Goal: Task Accomplishment & Management: Manage account settings

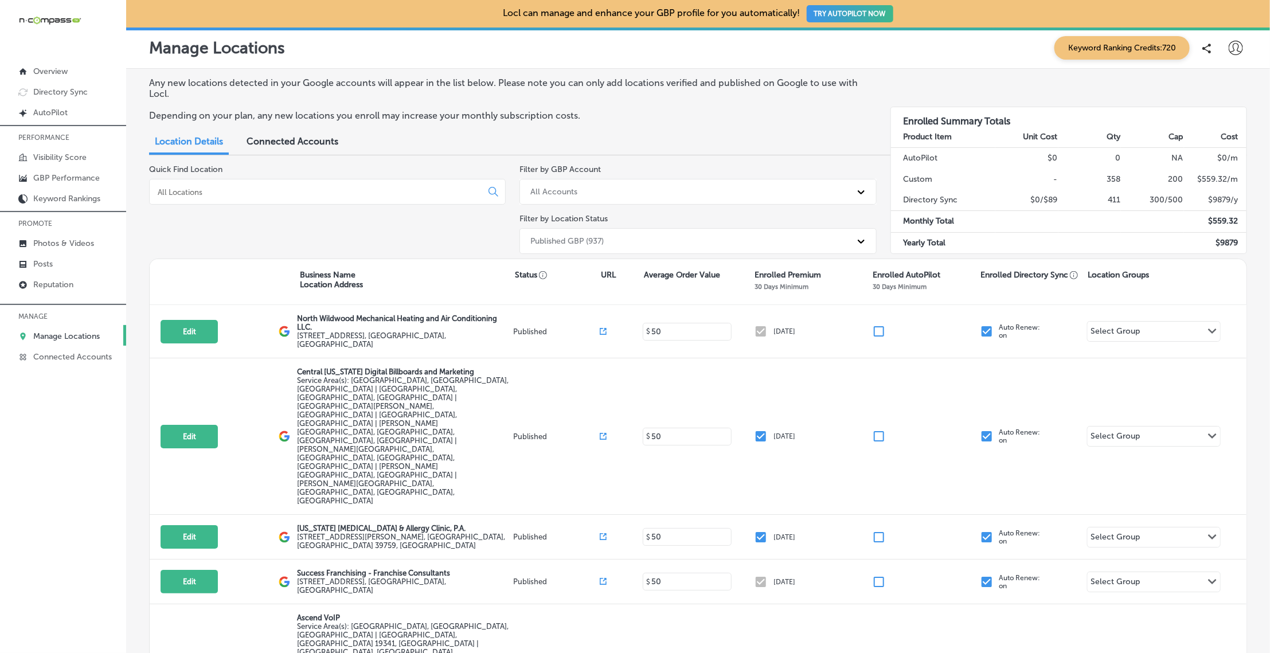
click at [244, 199] on div at bounding box center [327, 192] width 357 height 26
click at [242, 194] on input at bounding box center [318, 192] width 323 height 10
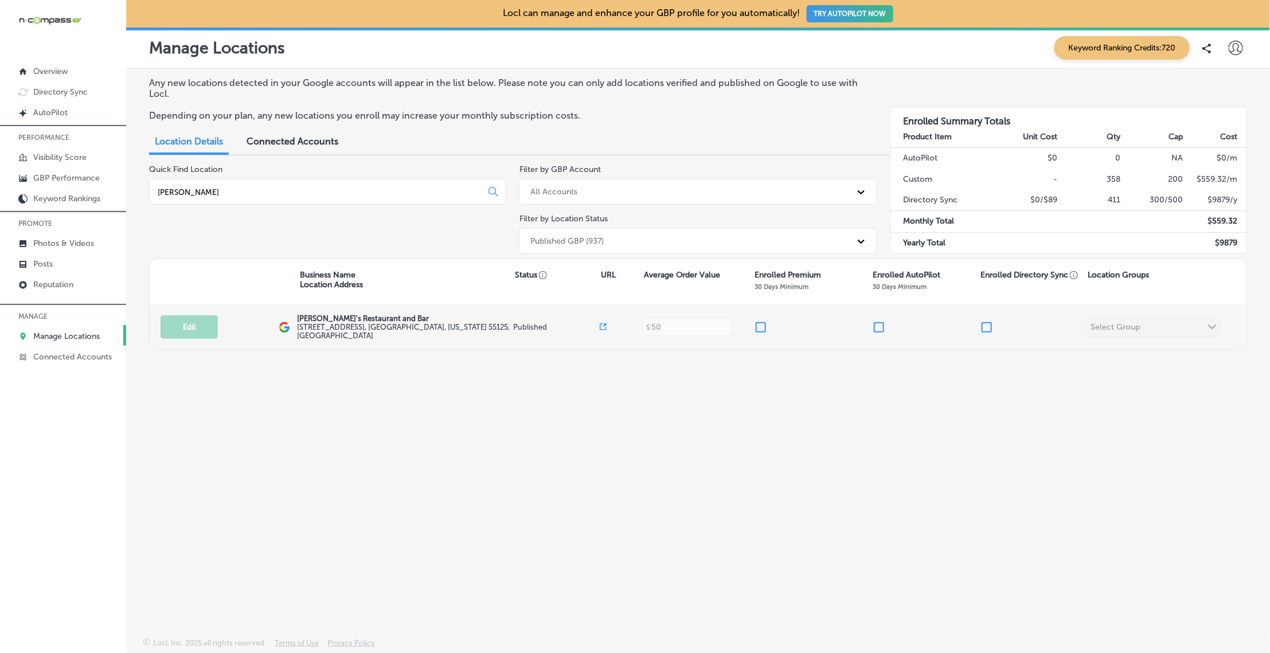
type input "[PERSON_NAME]"
click at [757, 325] on input "checkbox" at bounding box center [761, 327] width 14 height 14
checkbox input "true"
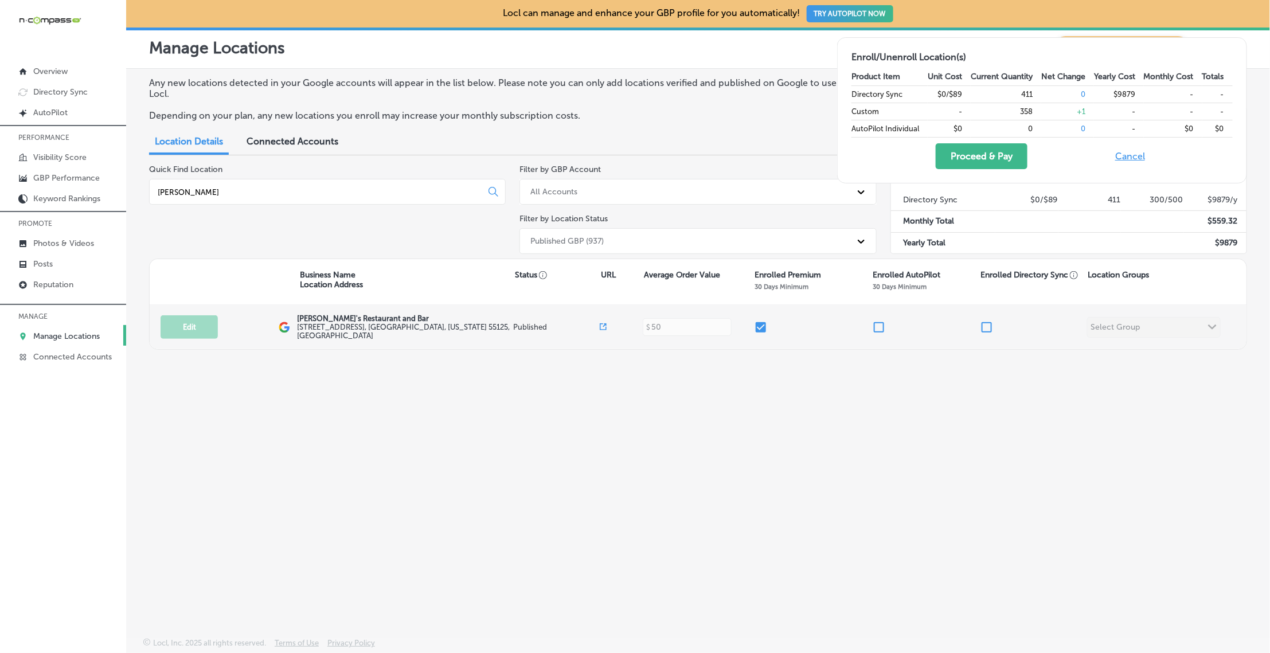
click at [993, 326] on div at bounding box center [1033, 327] width 107 height 14
click at [984, 326] on input "checkbox" at bounding box center [987, 327] width 14 height 14
checkbox input "true"
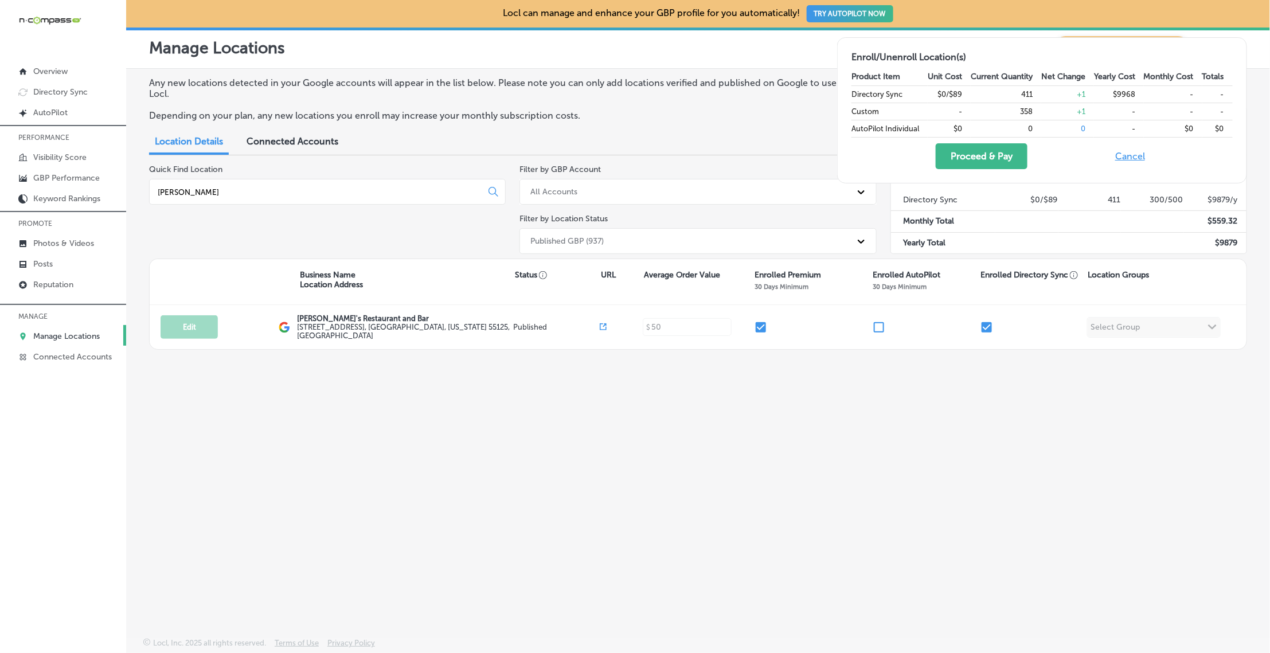
click at [226, 193] on input "[PERSON_NAME]" at bounding box center [318, 192] width 323 height 10
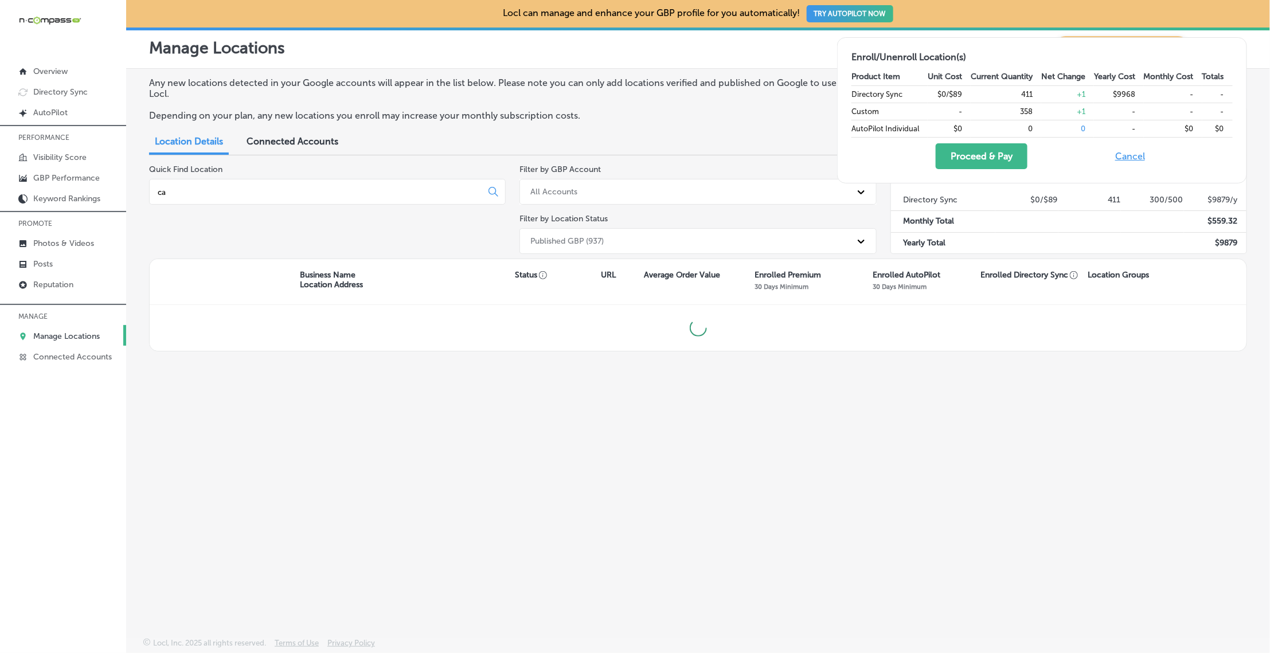
type input "c"
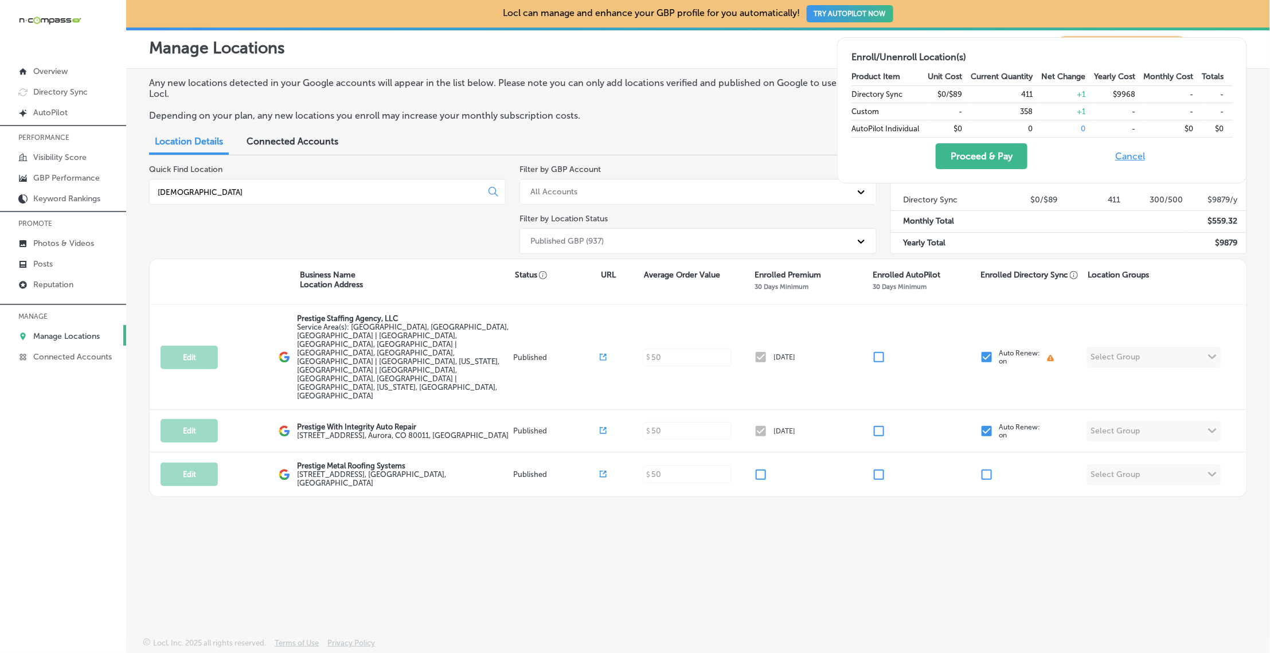
click at [300, 194] on input "prest" at bounding box center [318, 192] width 323 height 10
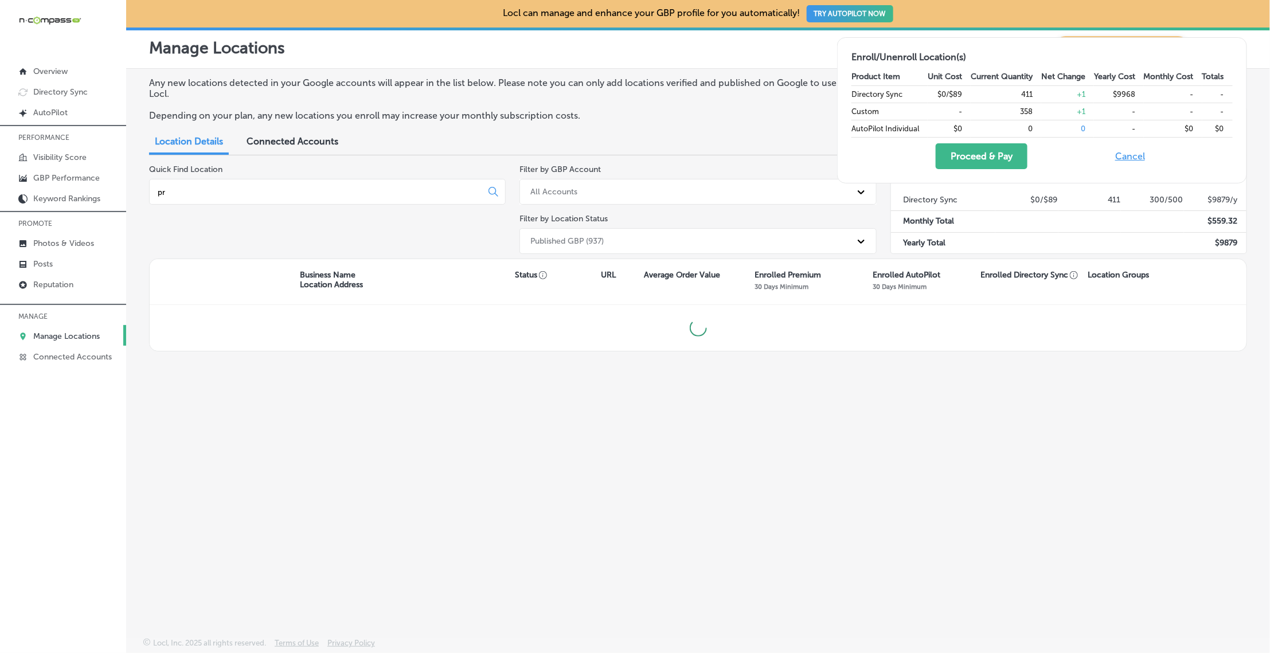
type input "p"
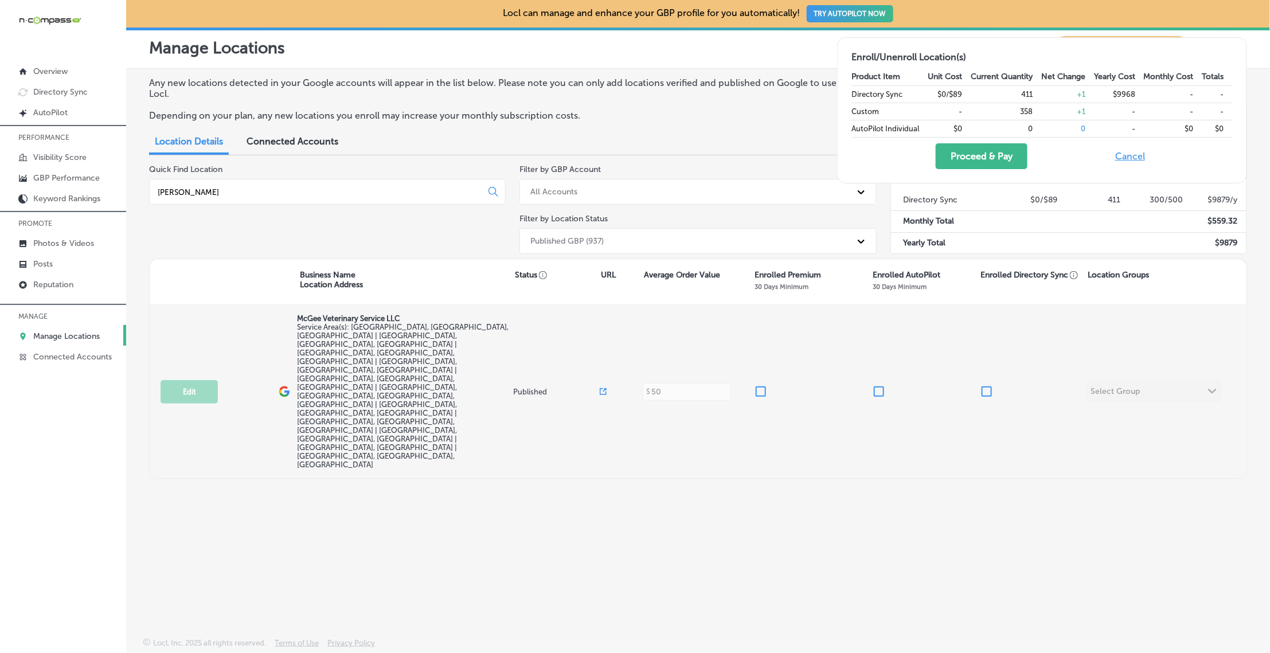
type input "mcgee"
click at [764, 385] on input "checkbox" at bounding box center [761, 392] width 14 height 14
checkbox input "true"
click at [990, 385] on input "checkbox" at bounding box center [987, 392] width 14 height 14
checkbox input "true"
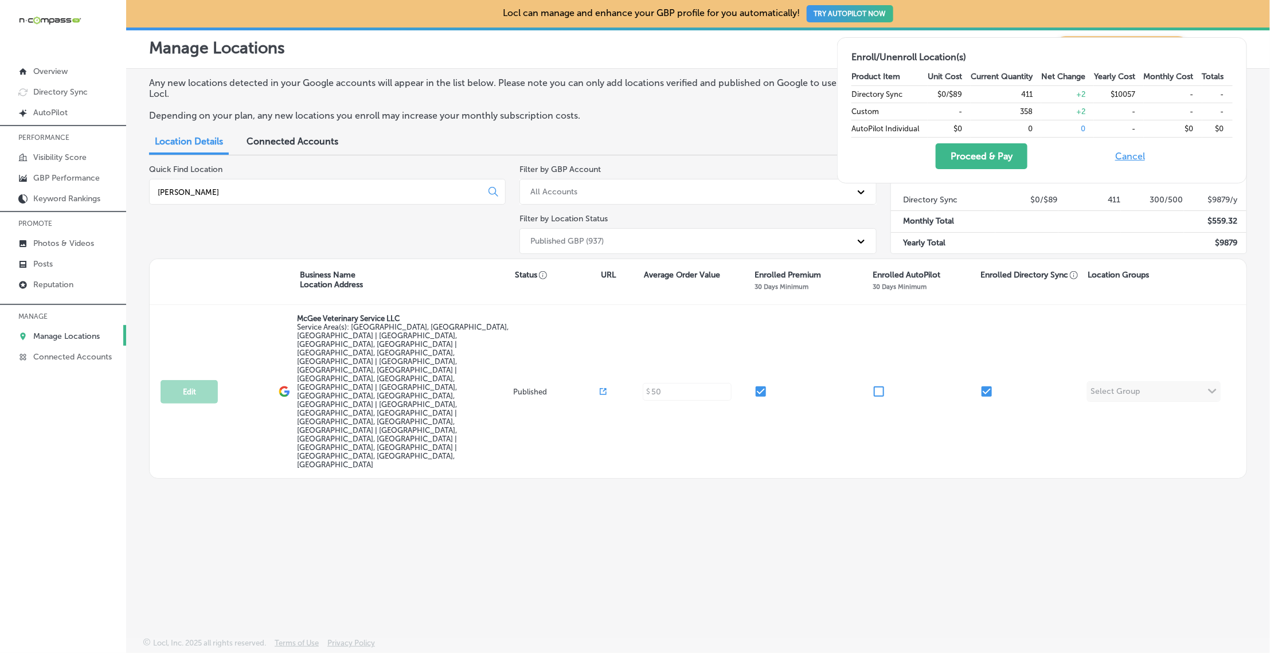
click at [315, 190] on input "mcgee" at bounding box center [318, 192] width 323 height 10
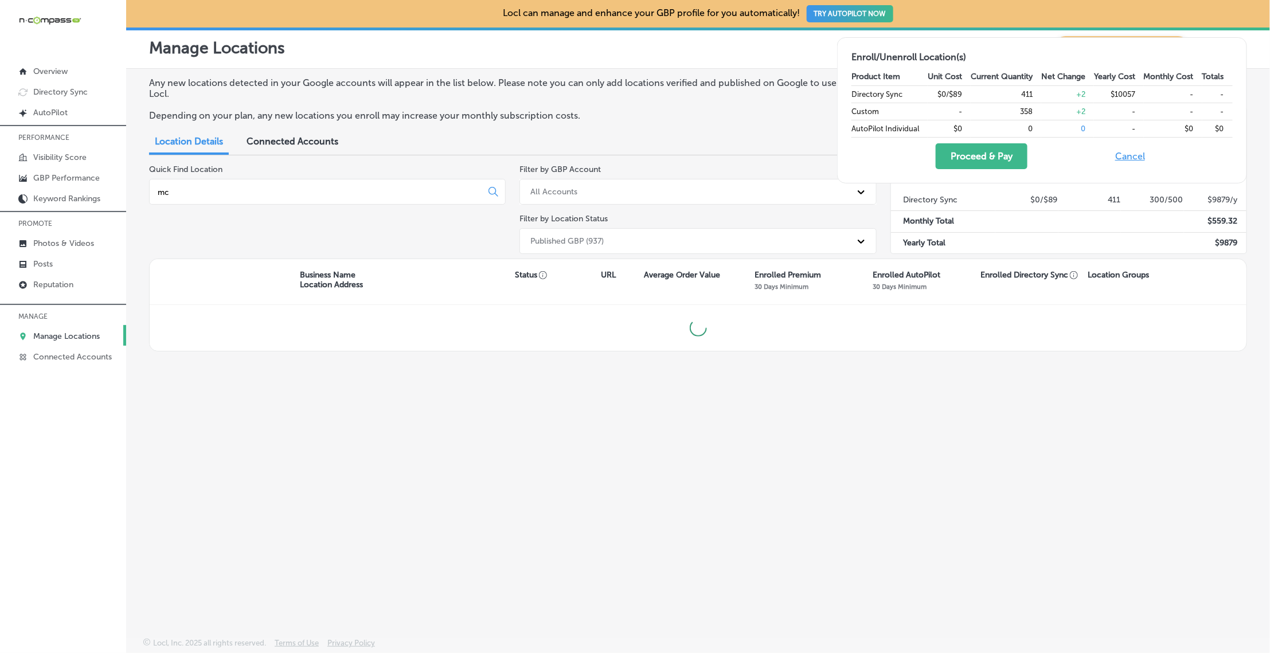
type input "m"
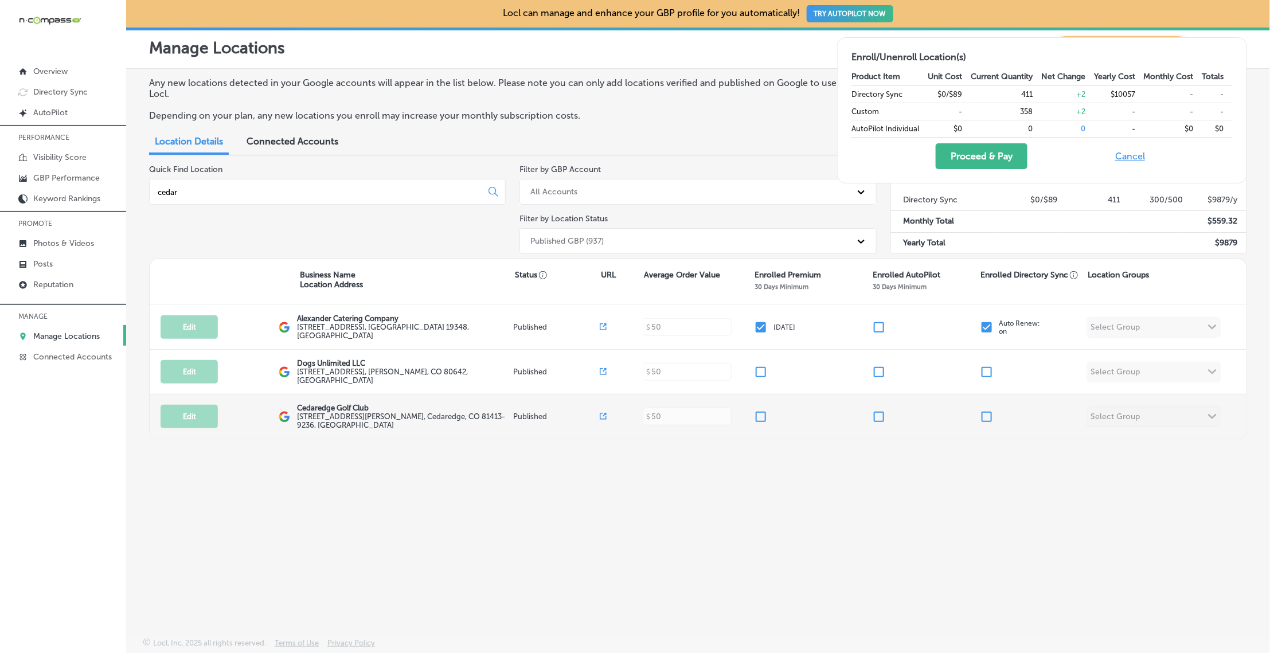
type input "cedar"
click at [765, 413] on input "checkbox" at bounding box center [761, 417] width 14 height 14
checkbox input "true"
click at [991, 410] on input "checkbox" at bounding box center [987, 417] width 14 height 14
checkbox input "true"
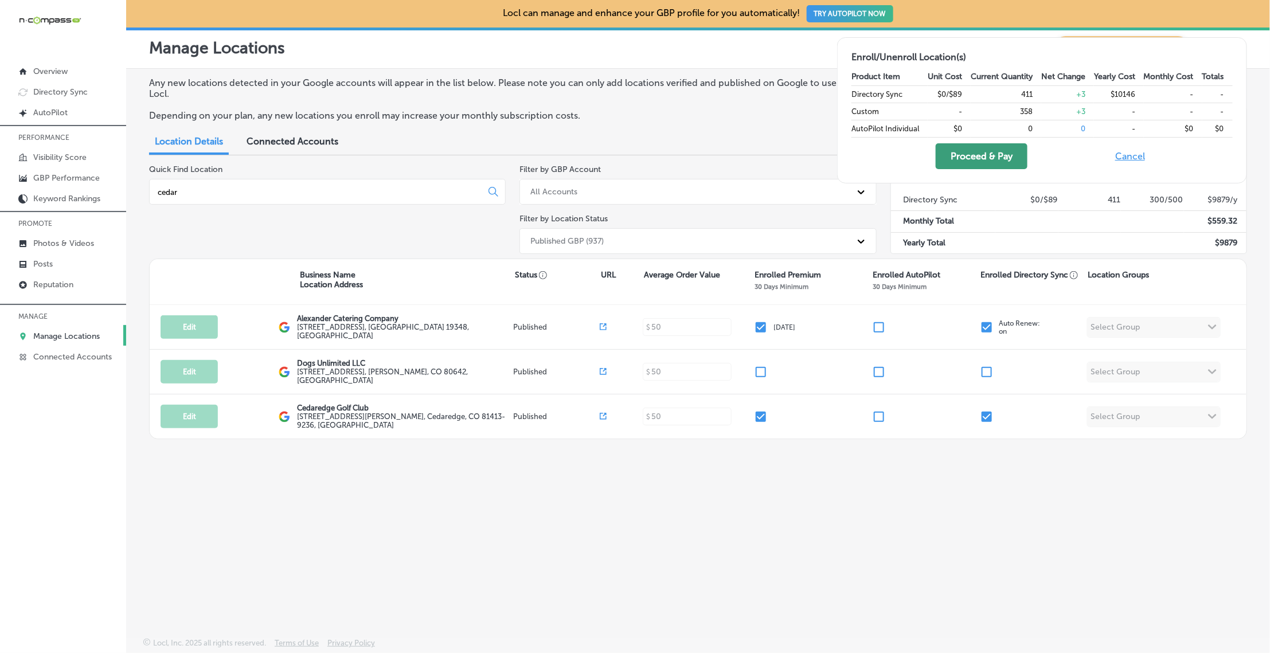
click at [975, 154] on button "Proceed & Pay" at bounding box center [982, 156] width 92 height 26
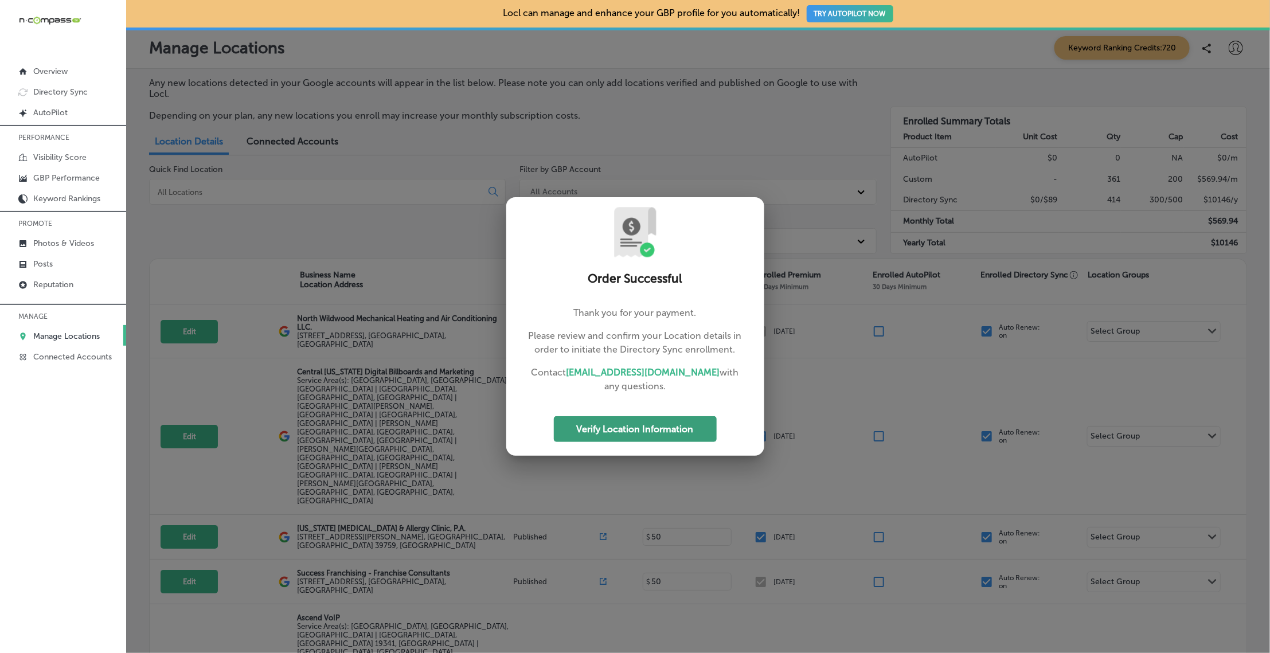
click at [654, 419] on button "Verify Location Information" at bounding box center [635, 429] width 163 height 26
select select "US"
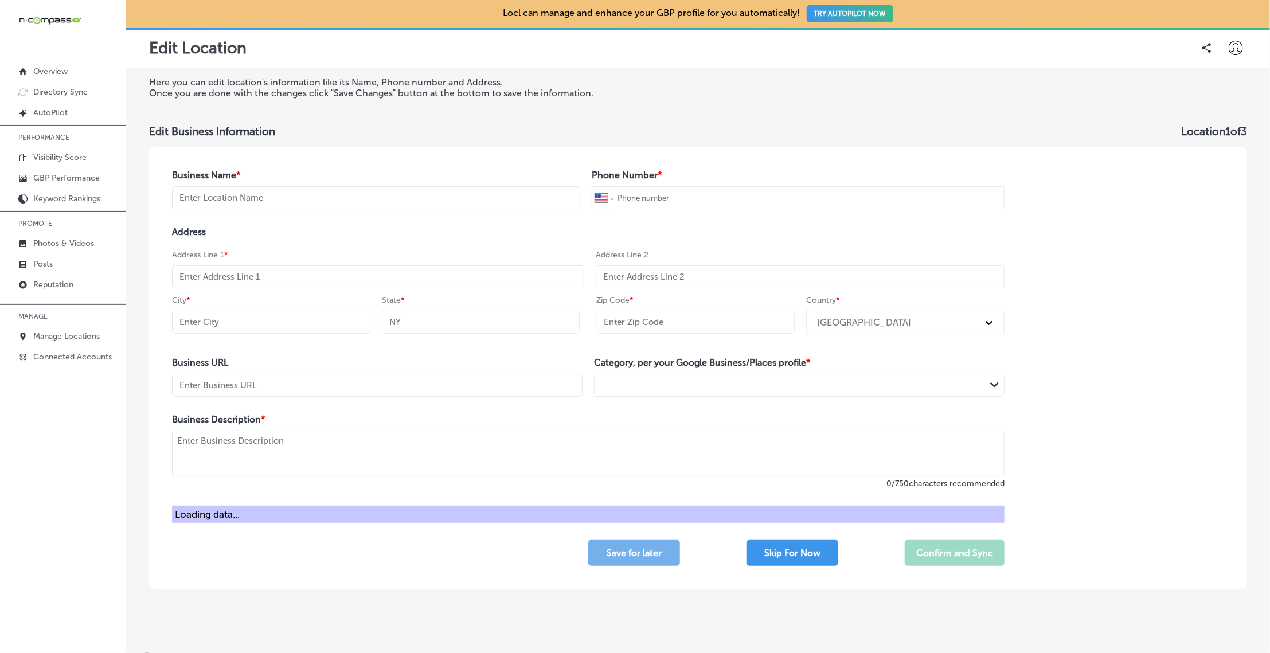
type input "[PERSON_NAME]'s Restaurant and Bar"
type input "+1 651 730 4500"
type input "[STREET_ADDRESS]"
type input "Woodbury"
type input "MN"
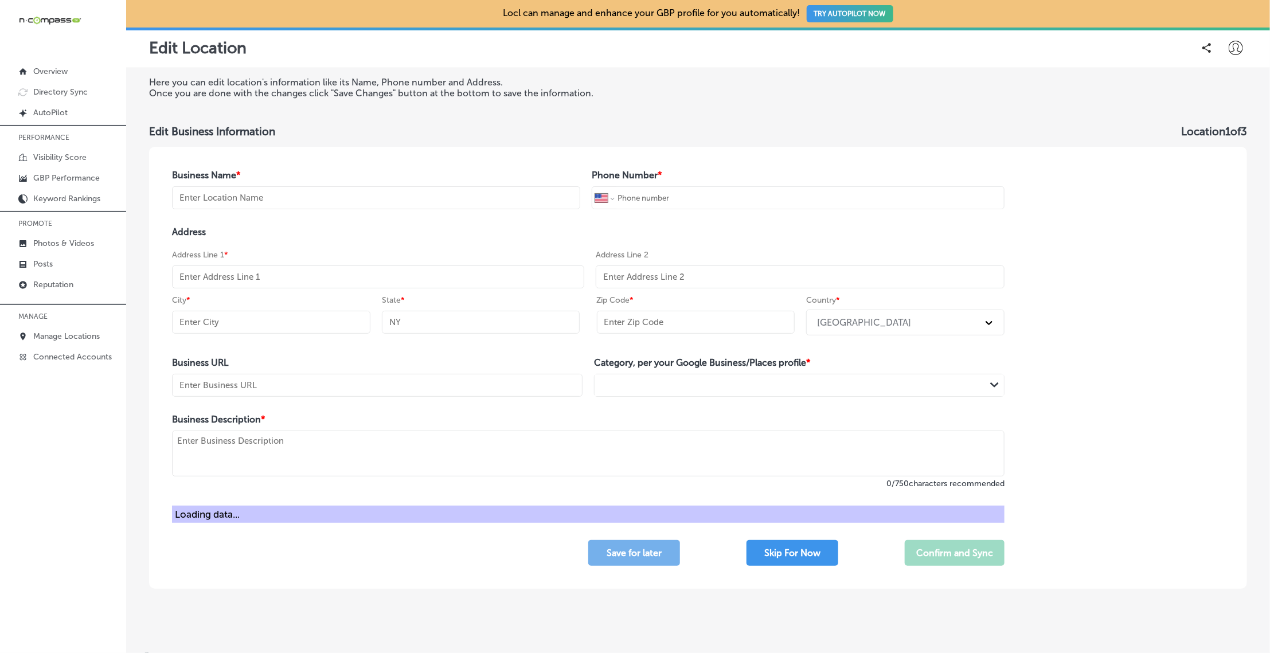
type input "55125"
type input "http://carmineswoodbury.com/"
type textarea "Great neighborhood Restaurant & Bar “A little Italian, A little American , A lo…"
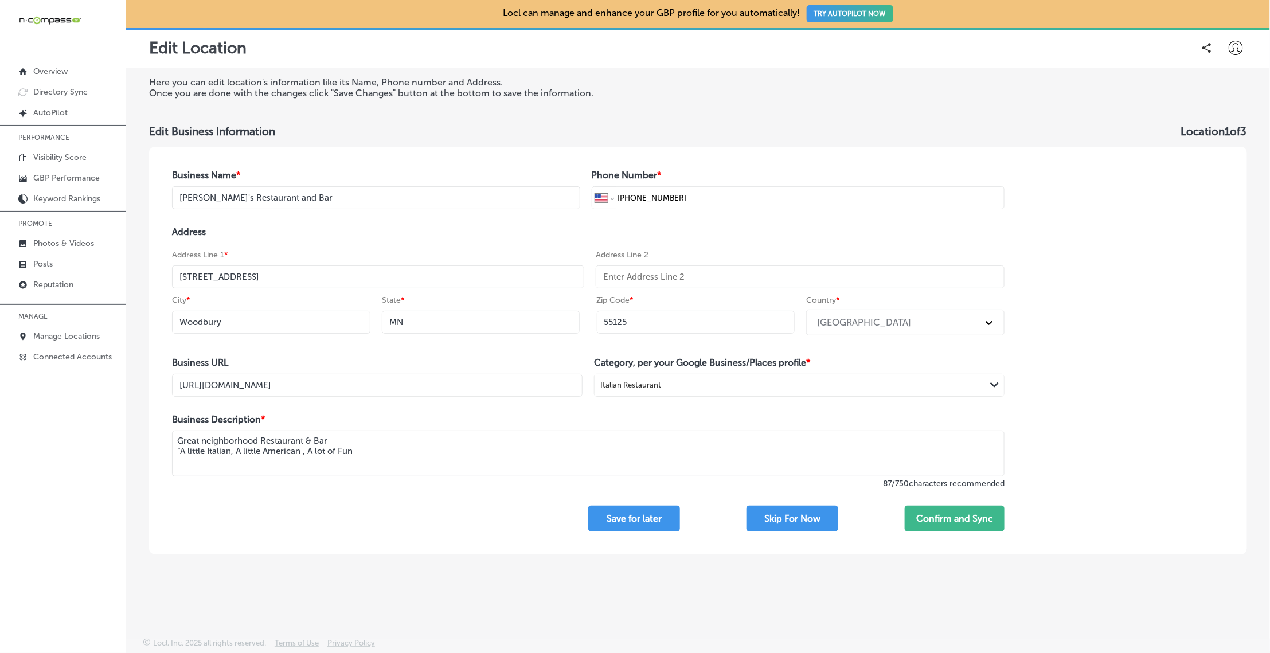
drag, startPoint x: 371, startPoint y: 453, endPoint x: 162, endPoint y: 424, distance: 211.8
click at [162, 424] on div "Business Name * Carmine's Restaurant and Bar Phone Number * International Afgha…" at bounding box center [588, 351] width 878 height 408
drag, startPoint x: 312, startPoint y: 196, endPoint x: 162, endPoint y: 186, distance: 150.0
click at [162, 186] on div "Business Name * Carmine's Restaurant and Bar Phone Number * International Afgha…" at bounding box center [588, 351] width 878 height 408
select select "US"
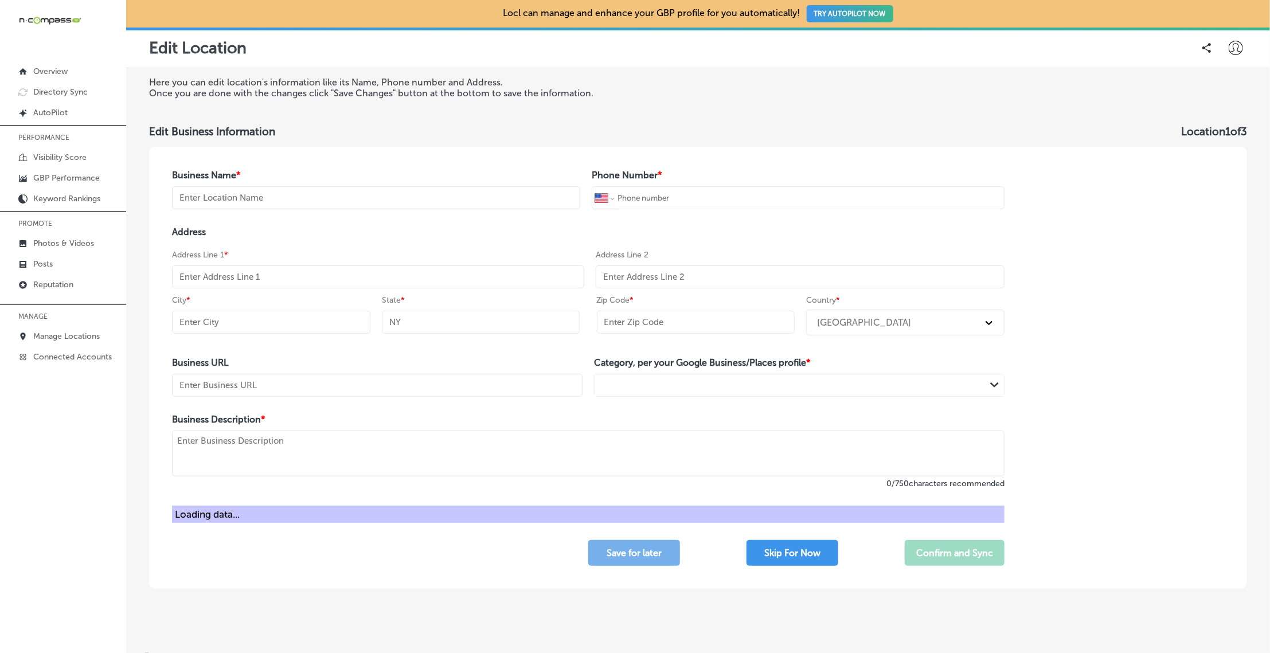
type input "[PERSON_NAME]'s Restaurant and Bar"
type input "+1 651 730 4500"
type input "[STREET_ADDRESS]"
type input "Woodbury"
type input "MN"
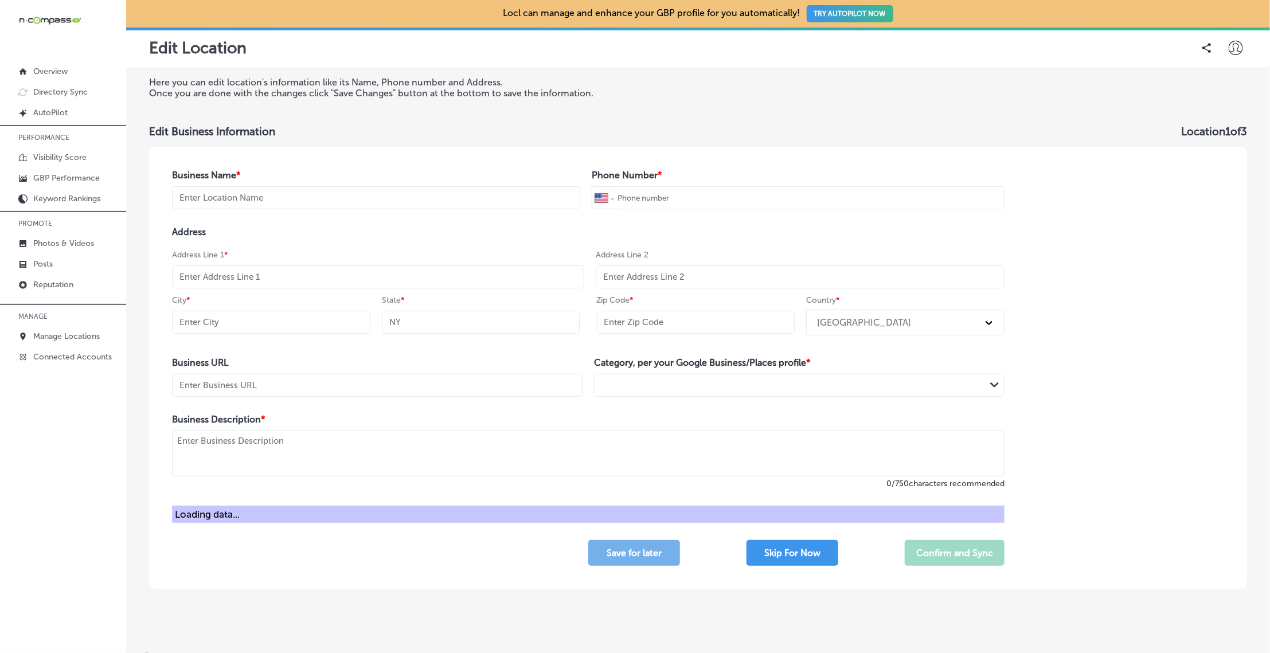
type input "55125"
type input "http://carmineswoodbury.com/"
type textarea "Great neighborhood Restaurant & Bar “A little Italian, A little American , A lo…"
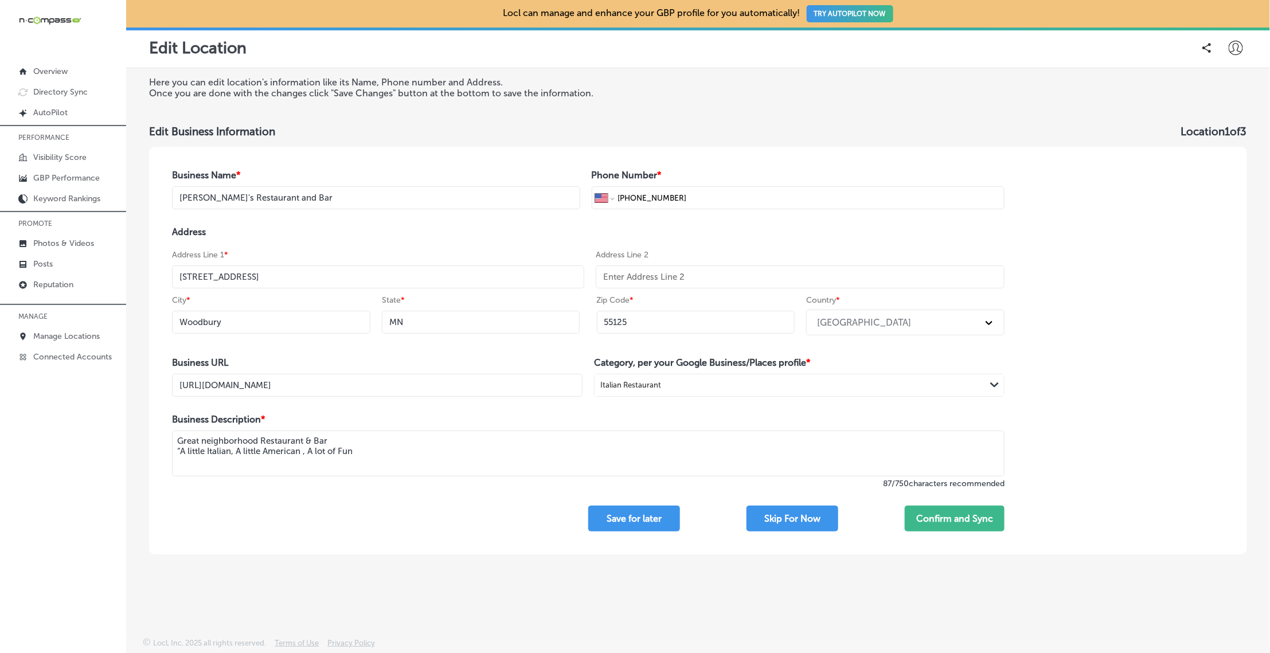
select select "US"
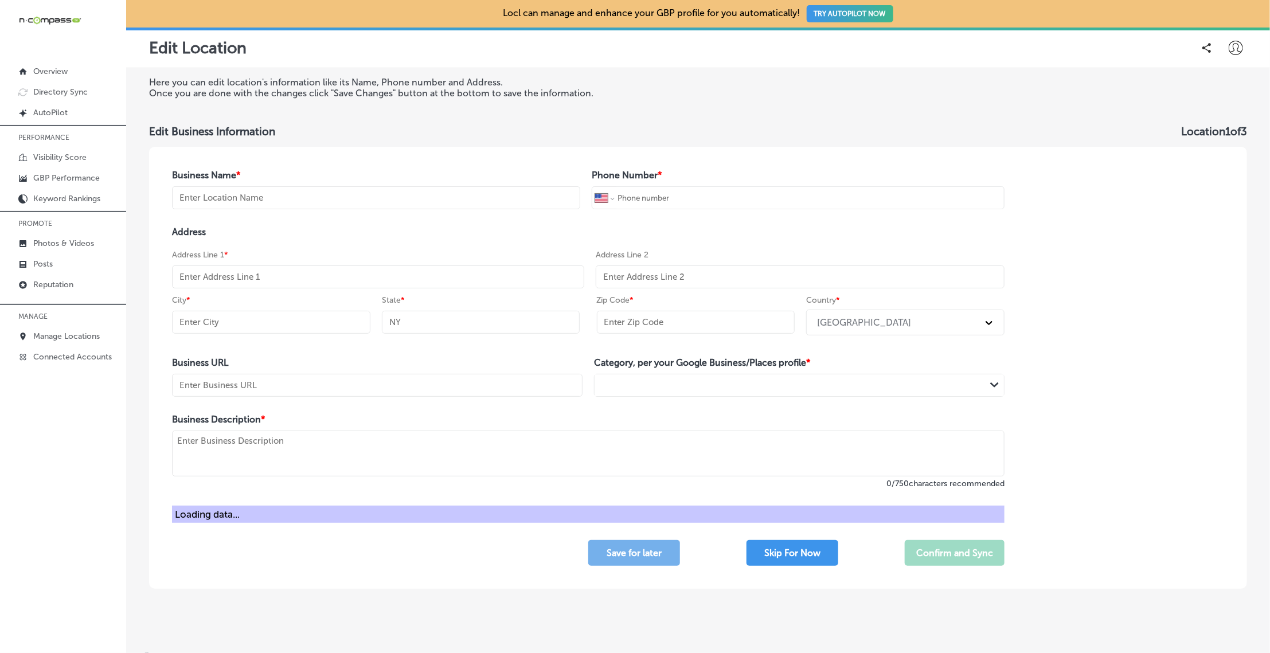
type input "[PERSON_NAME]'s Restaurant and Bar"
type input "+1 651 730 4500"
type input "[STREET_ADDRESS]"
type input "Woodbury"
type input "MN"
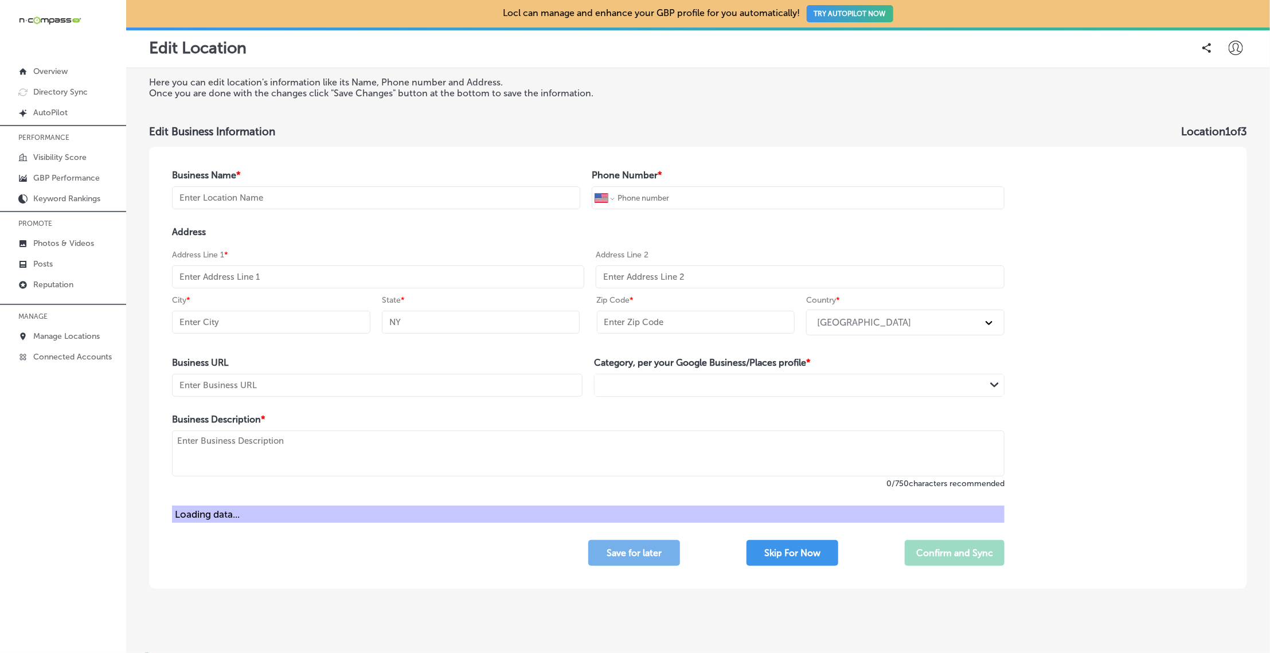
type input "55125"
type input "http://carmineswoodbury.com/"
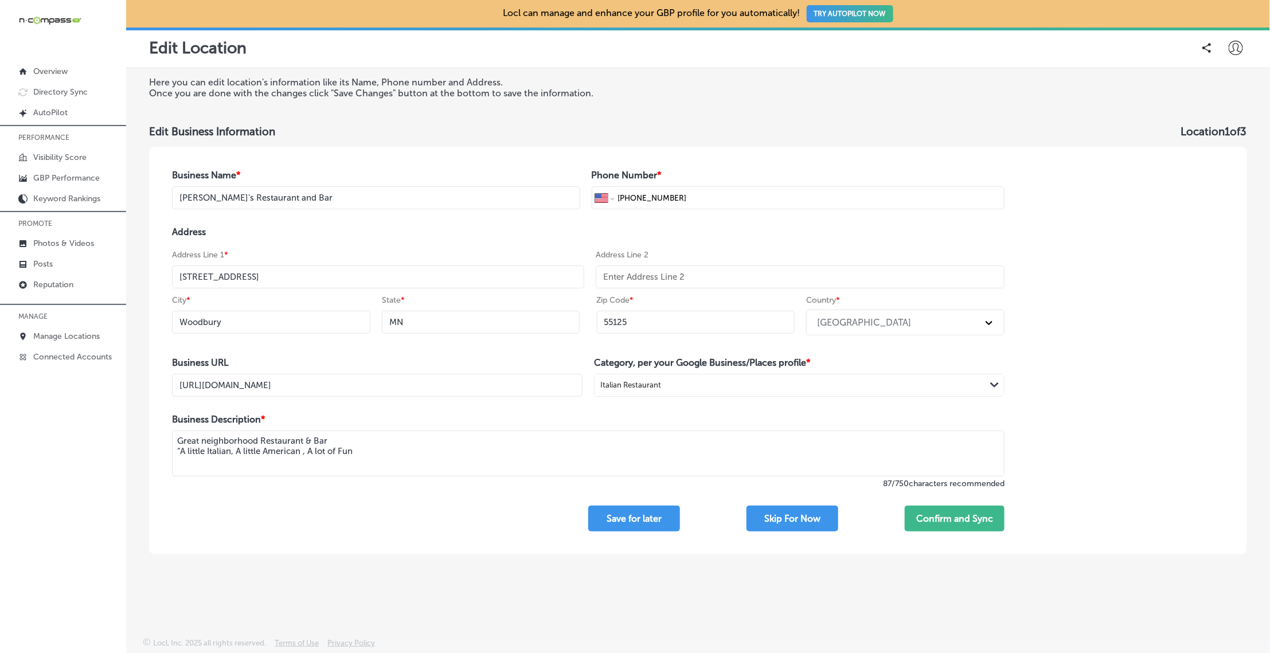
drag, startPoint x: 545, startPoint y: 444, endPoint x: 533, endPoint y: 444, distance: 11.5
click at [533, 444] on textarea "Great neighborhood Restaurant & Bar “A little Italian, A little American , A lo…" at bounding box center [588, 454] width 832 height 46
paste textarea "Carmine’s Woodbury is a family-owned and operated bar and restaurant with a uni…"
drag, startPoint x: 391, startPoint y: 448, endPoint x: 171, endPoint y: 428, distance: 221.1
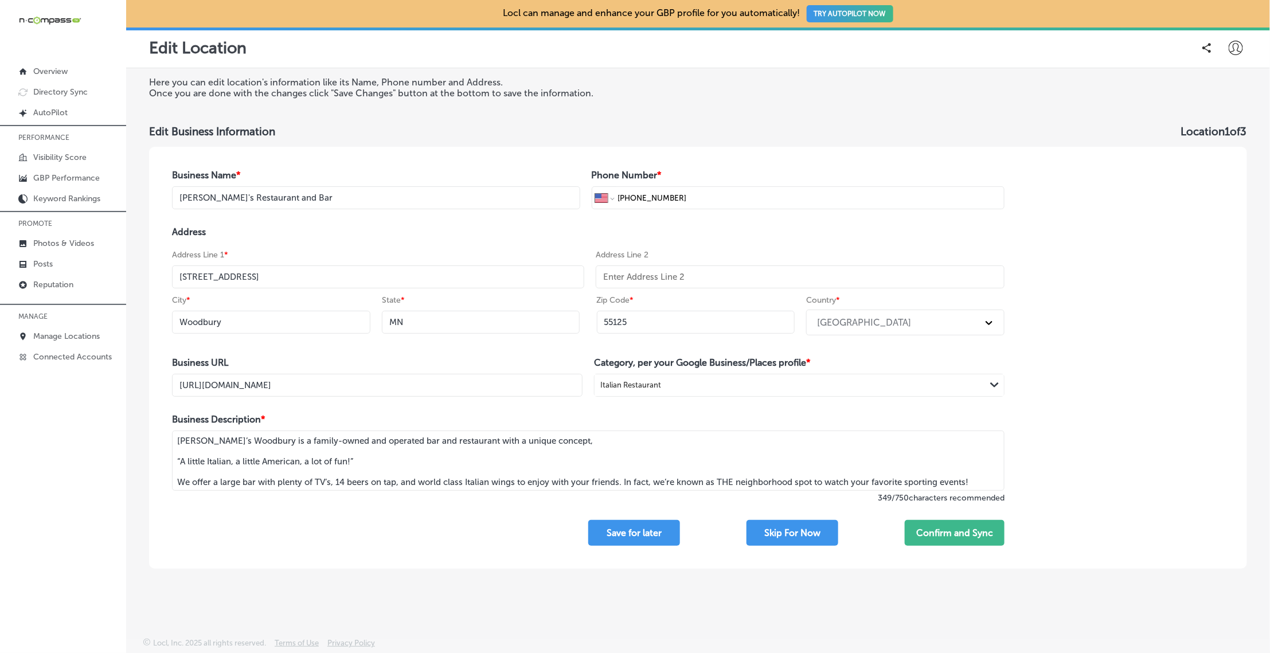
type textarea "Carmine’s Woodbury is a family-owned and operated bar and restaurant with a uni…"
click at [934, 535] on button "Confirm and Sync" at bounding box center [955, 533] width 100 height 26
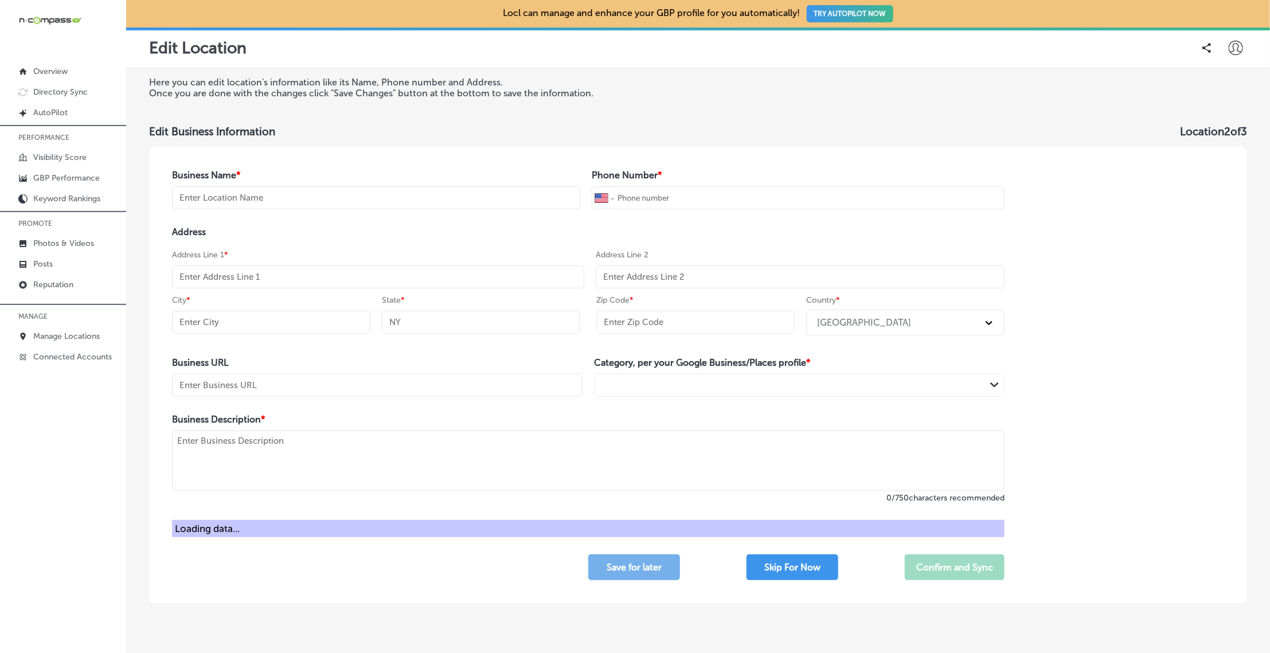
type input "McGee Veterinary Service LLC"
type input "+1 623 396 9185"
type input "http://mcgeevetservice.com/"
type textarea "McGee Veterinary Service LLC, established in 2024, offers comfort to you and yo…"
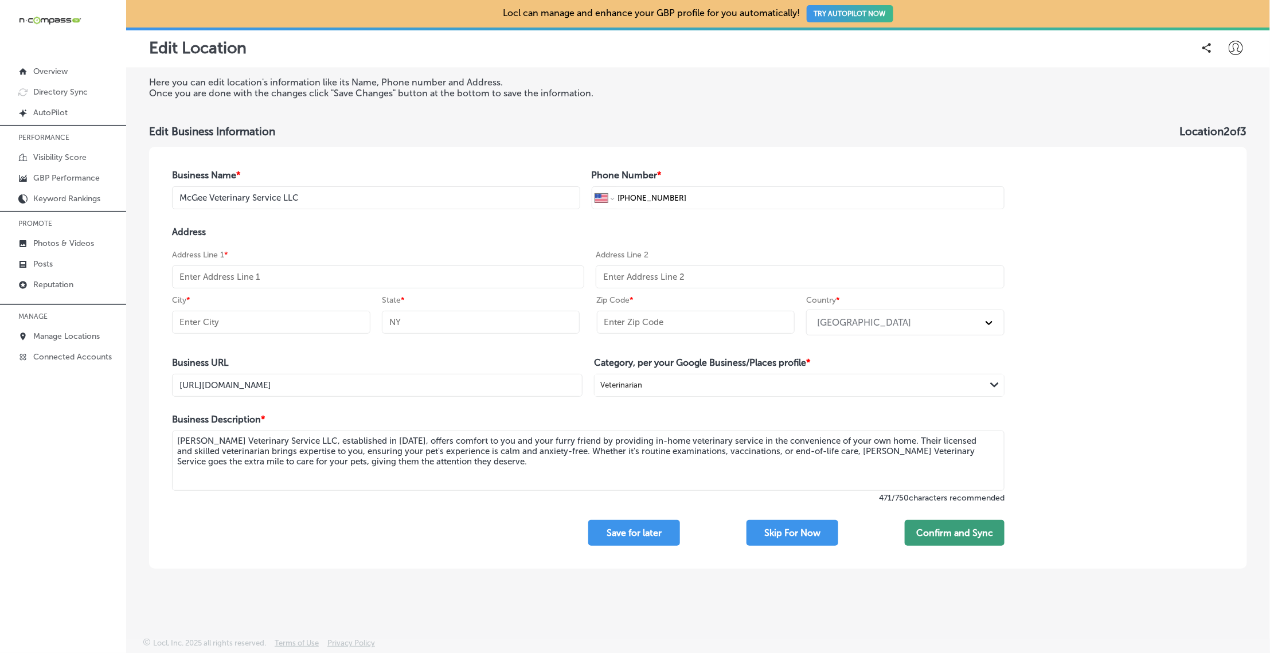
click at [953, 530] on button "Confirm and Sync" at bounding box center [955, 533] width 100 height 26
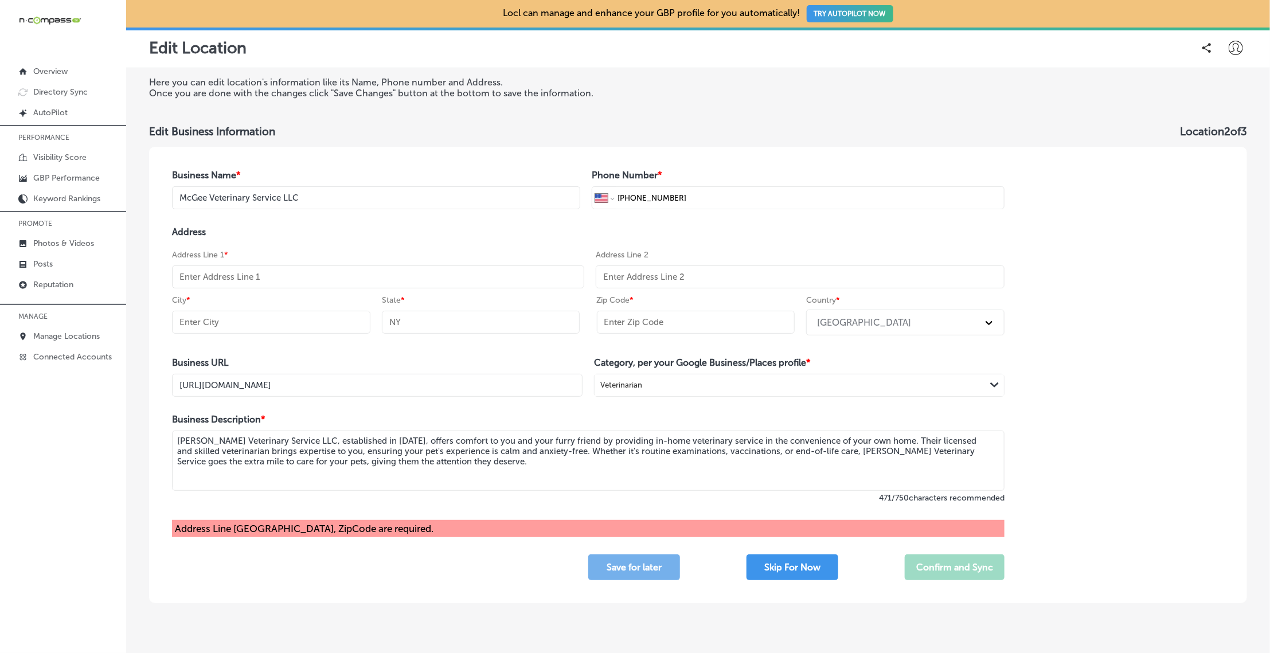
click at [291, 276] on input "text" at bounding box center [378, 276] width 412 height 23
paste input "3820 W Happy Valley Rd."
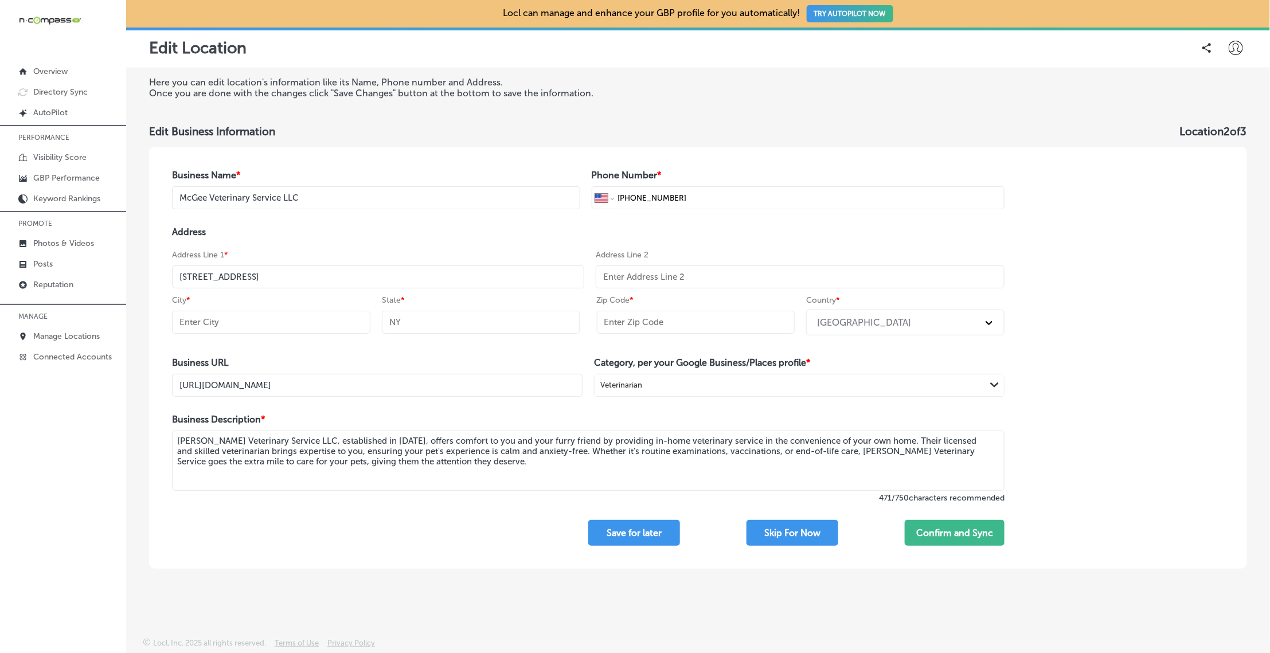
scroll to position [0, 0]
click at [272, 327] on input "text" at bounding box center [271, 322] width 198 height 23
click at [317, 275] on input "3820 W Happy Valley Rd." at bounding box center [378, 276] width 412 height 23
paste input "Suite 141-422"
type input "3820 W Happy Valley Rd. Suite 141-422"
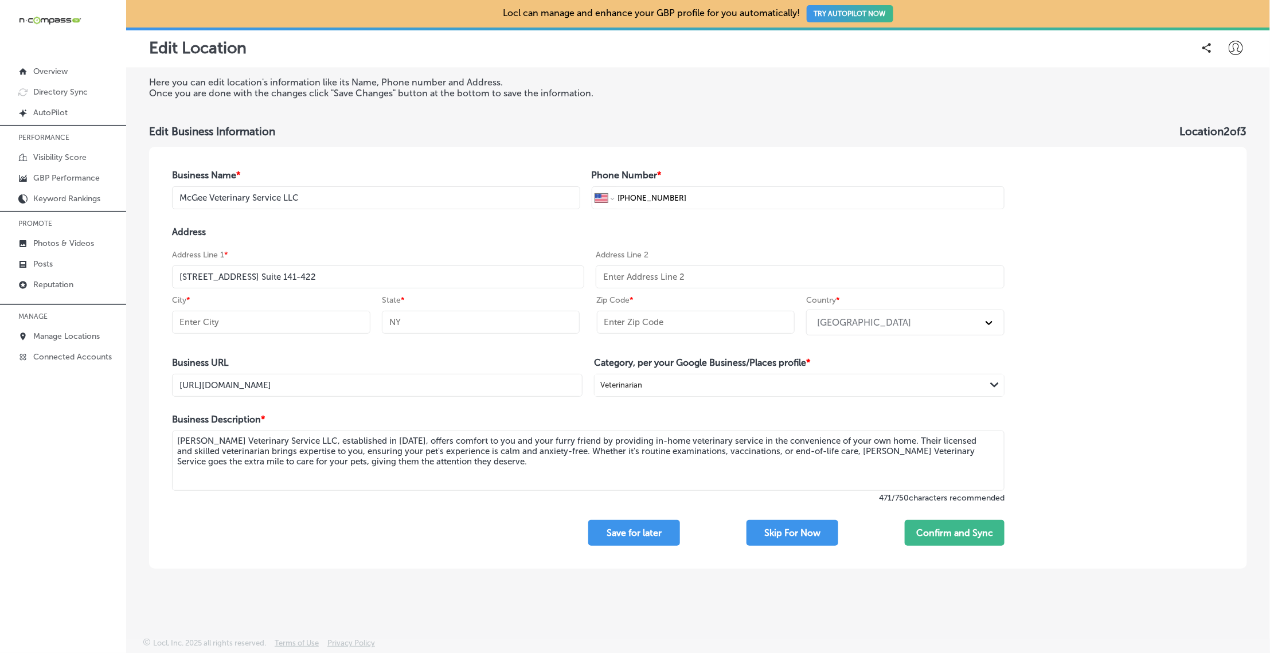
click at [209, 318] on input "text" at bounding box center [271, 322] width 198 height 23
paste input "Glendale"
type input "Glendale"
click at [469, 311] on input "text" at bounding box center [481, 322] width 198 height 23
type input "AZ"
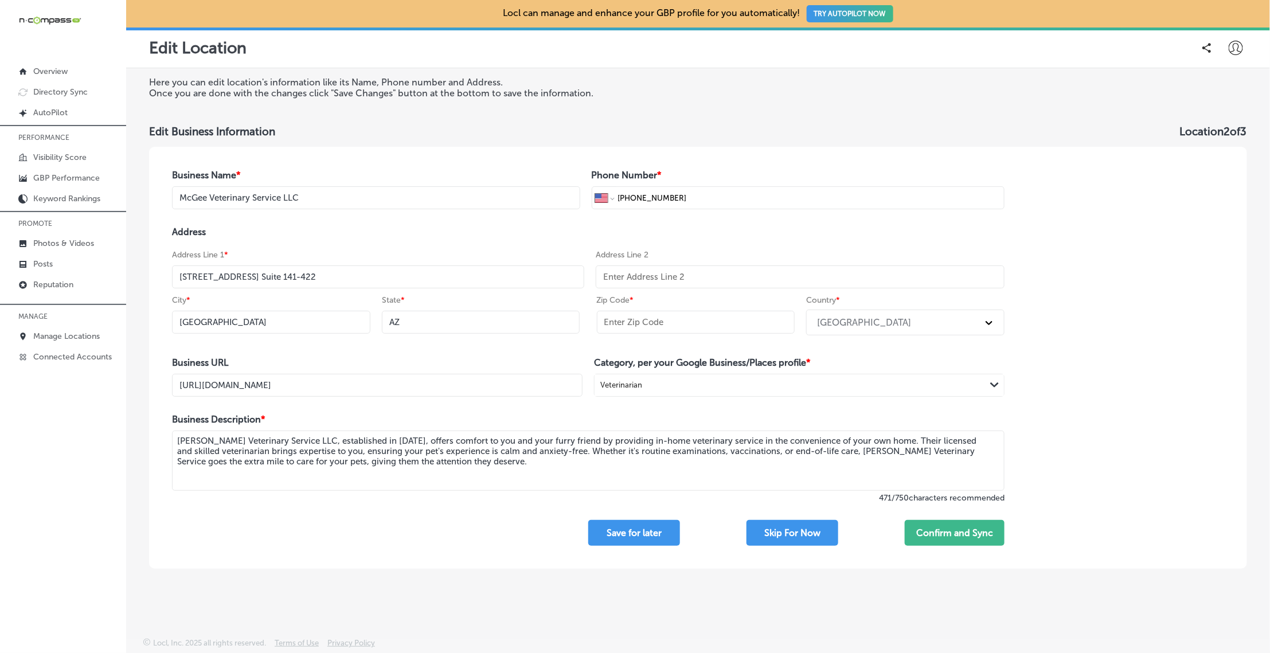
click at [679, 323] on input "text" at bounding box center [696, 322] width 198 height 23
paste input "85310"
type input "85310"
click at [953, 535] on button "Confirm and Sync" at bounding box center [955, 533] width 100 height 26
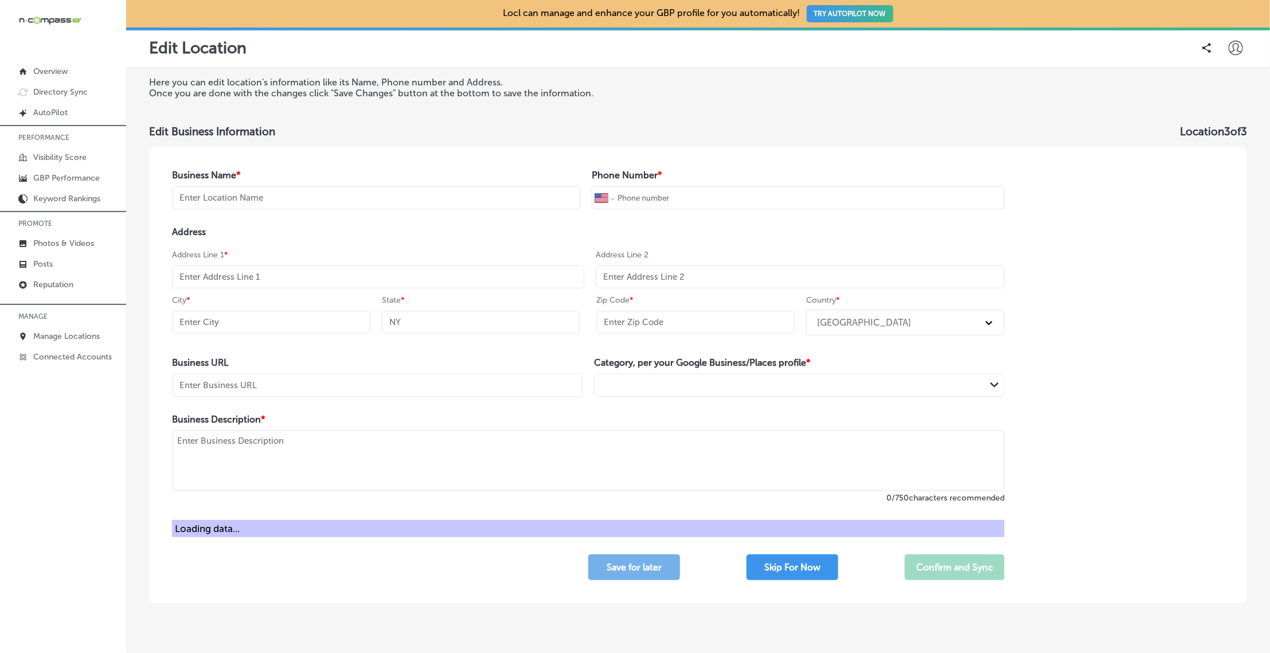
type input "Cedaredge Golf Club"
type input "+1 970 856 7781"
type input "[STREET_ADDRESS][PERSON_NAME]"
type input "Cedaredge"
type input "CO"
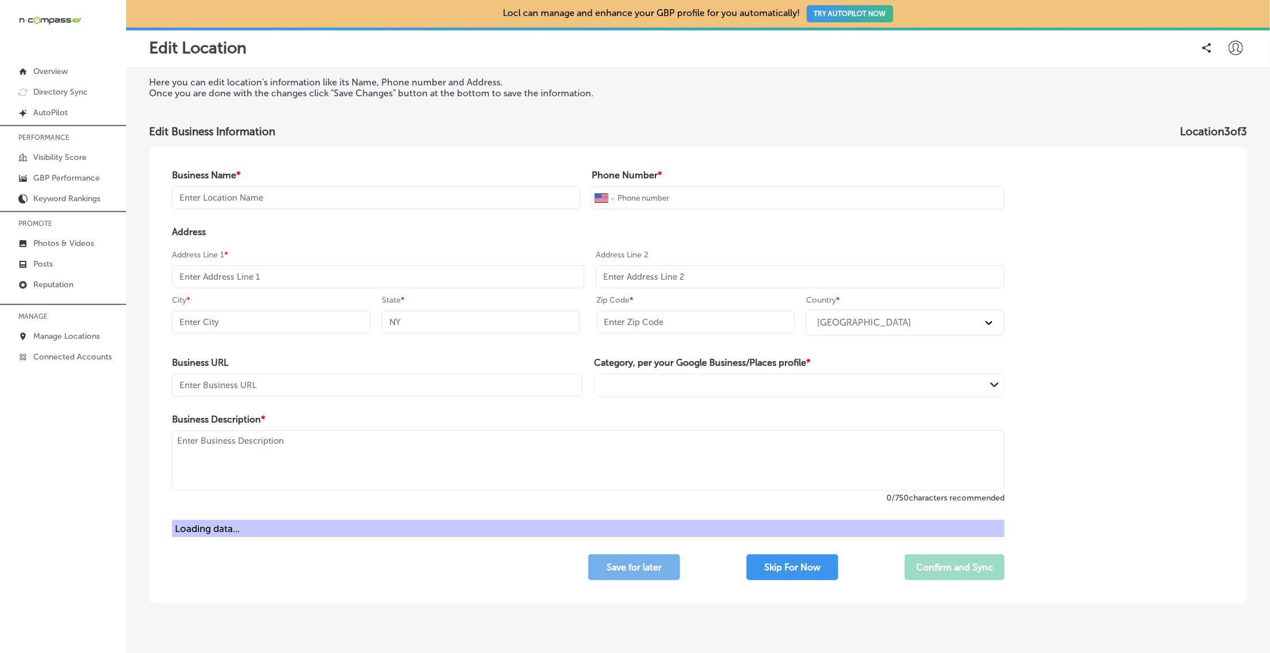
type input "81413-9236"
type input "http://www.cedaredgegolf.com/index.htm"
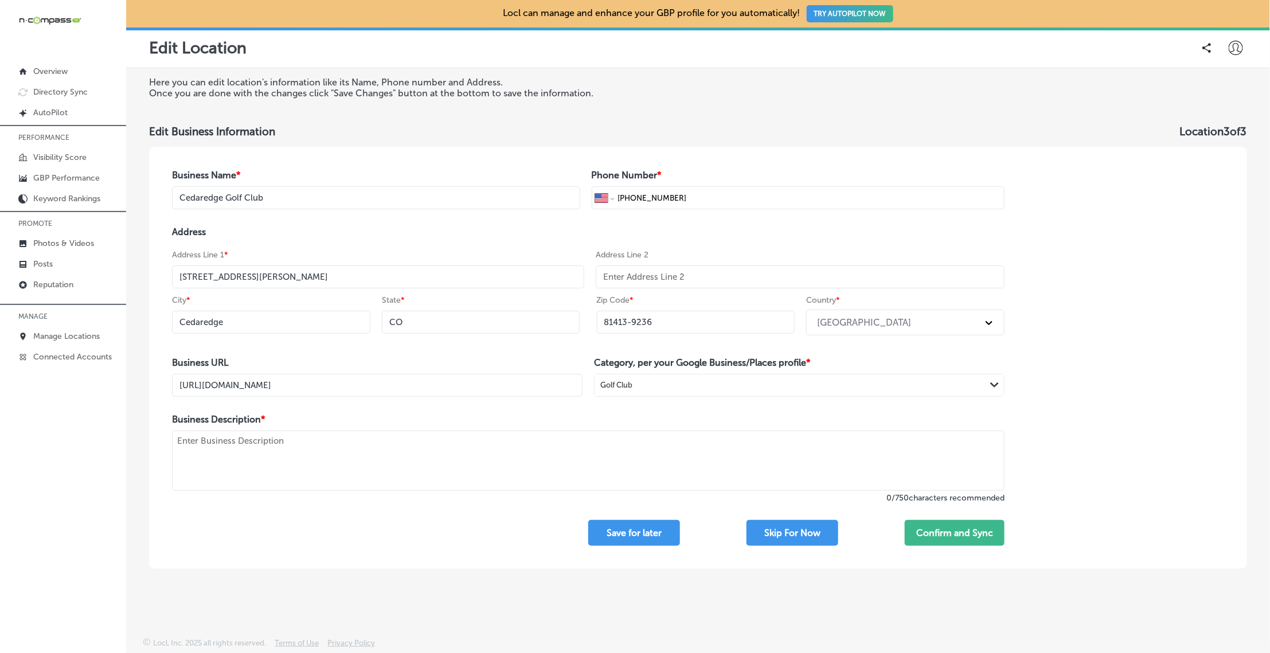
click at [303, 453] on textarea at bounding box center [588, 461] width 832 height 60
paste textarea "Cedaredge Golf Course is located at 6200 feet in elevation on the south side of…"
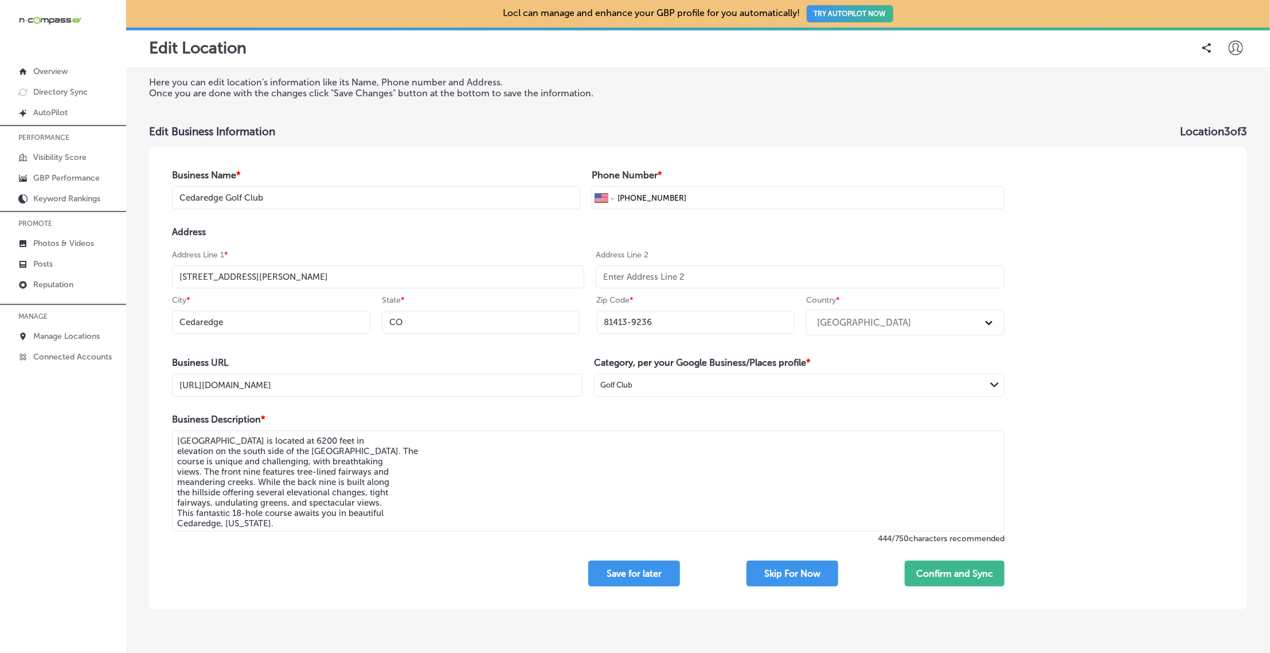
click at [174, 449] on textarea "Cedaredge Golf Course is located at 6200 feet in elevation on the south side of…" at bounding box center [588, 481] width 832 height 101
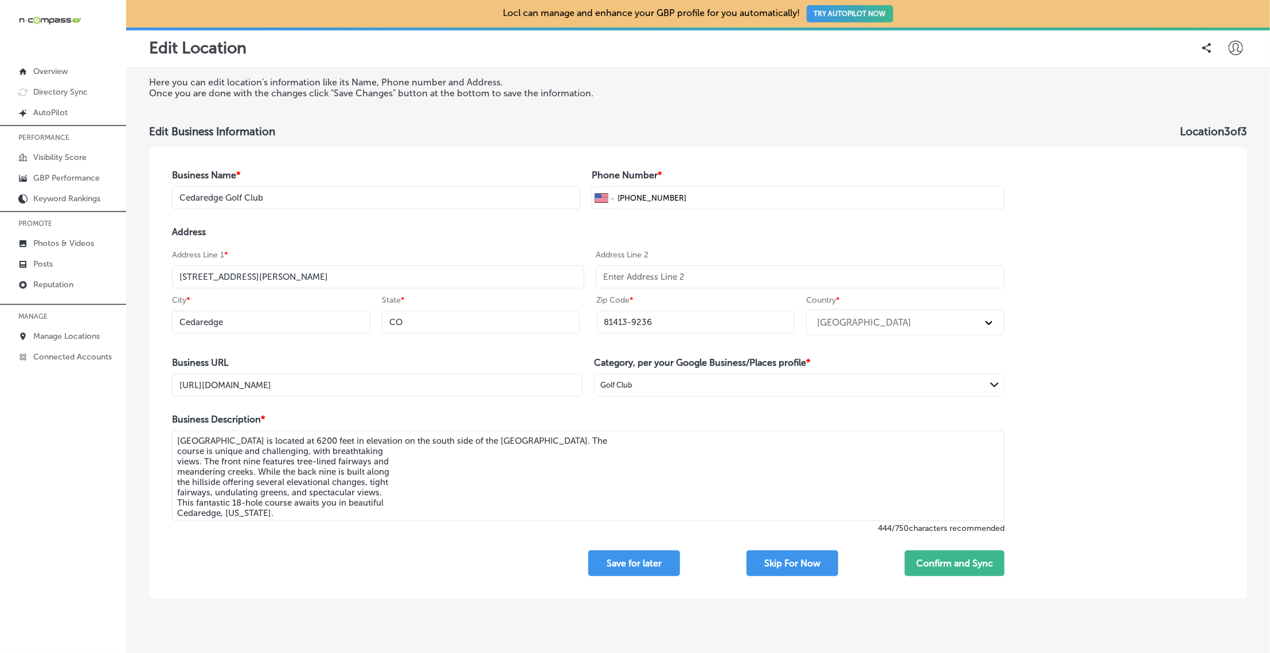
click at [175, 449] on textarea "Cedaredge Golf Course is located at 6200 feet in elevation on the south side of…" at bounding box center [588, 476] width 832 height 91
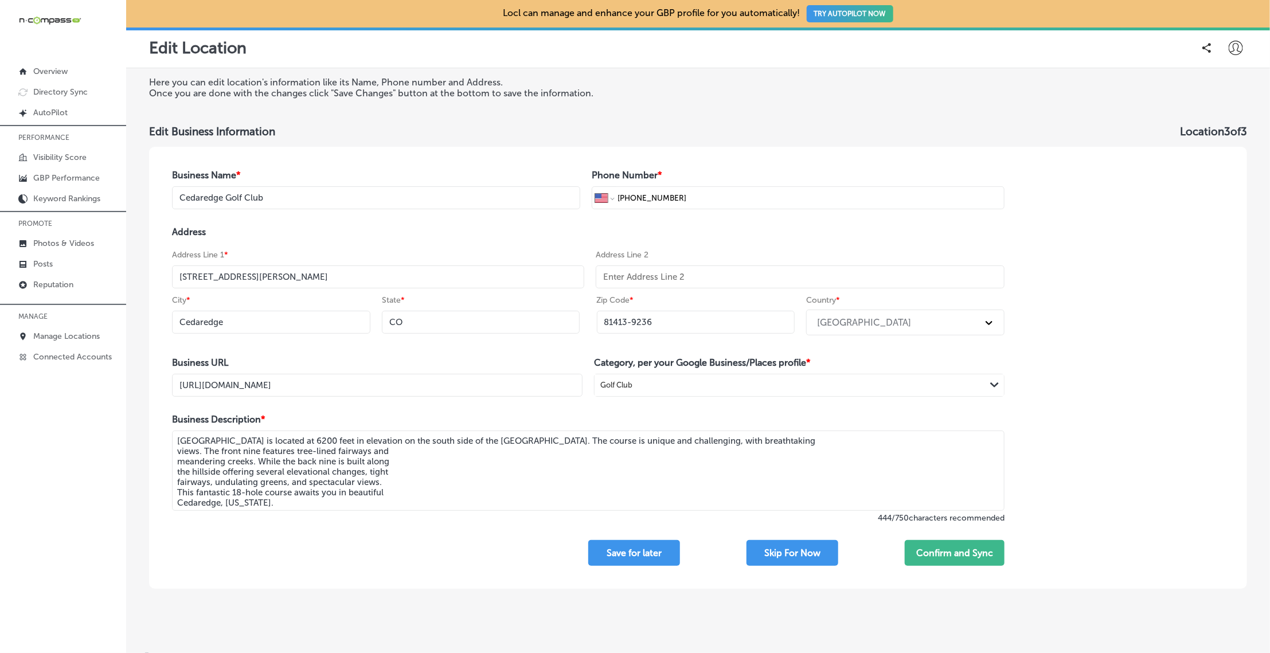
click at [174, 452] on textarea "Cedaredge Golf Course is located at 6200 feet in elevation on the south side of…" at bounding box center [588, 471] width 832 height 80
click at [176, 456] on textarea "Cedaredge Golf Course is located at 6200 feet in elevation on the south side of…" at bounding box center [588, 471] width 832 height 80
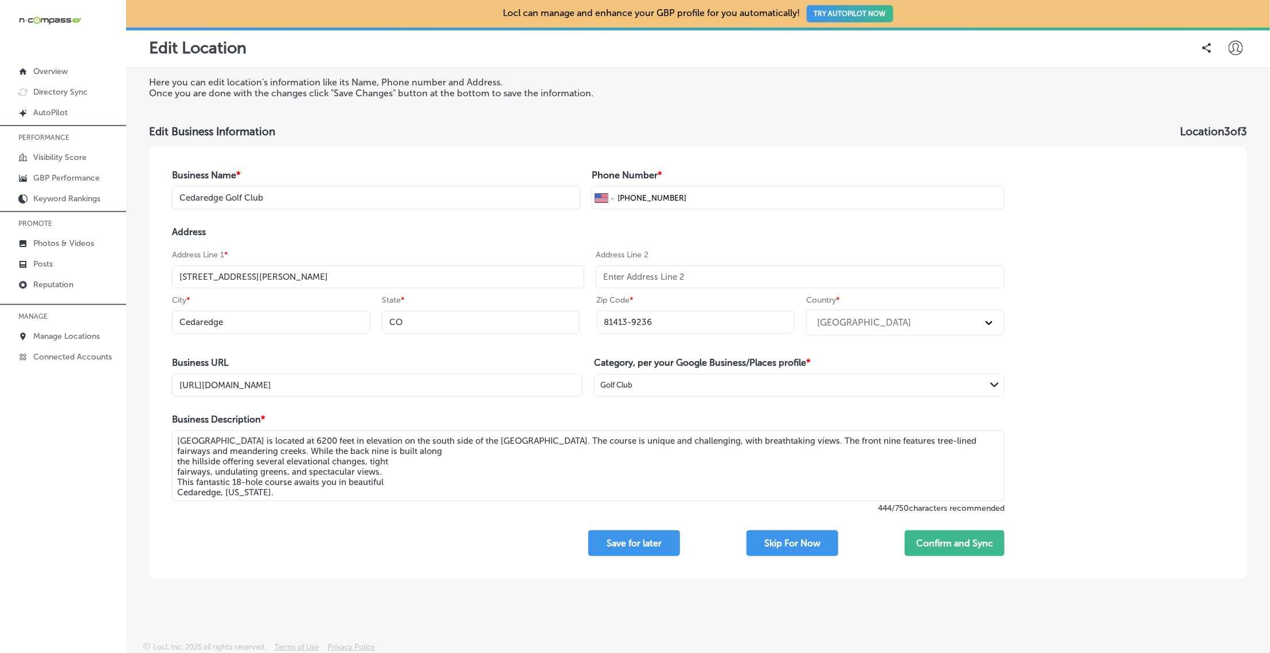
click at [176, 460] on textarea "Cedaredge Golf Course is located at 6200 feet in elevation on the south side of…" at bounding box center [588, 466] width 832 height 71
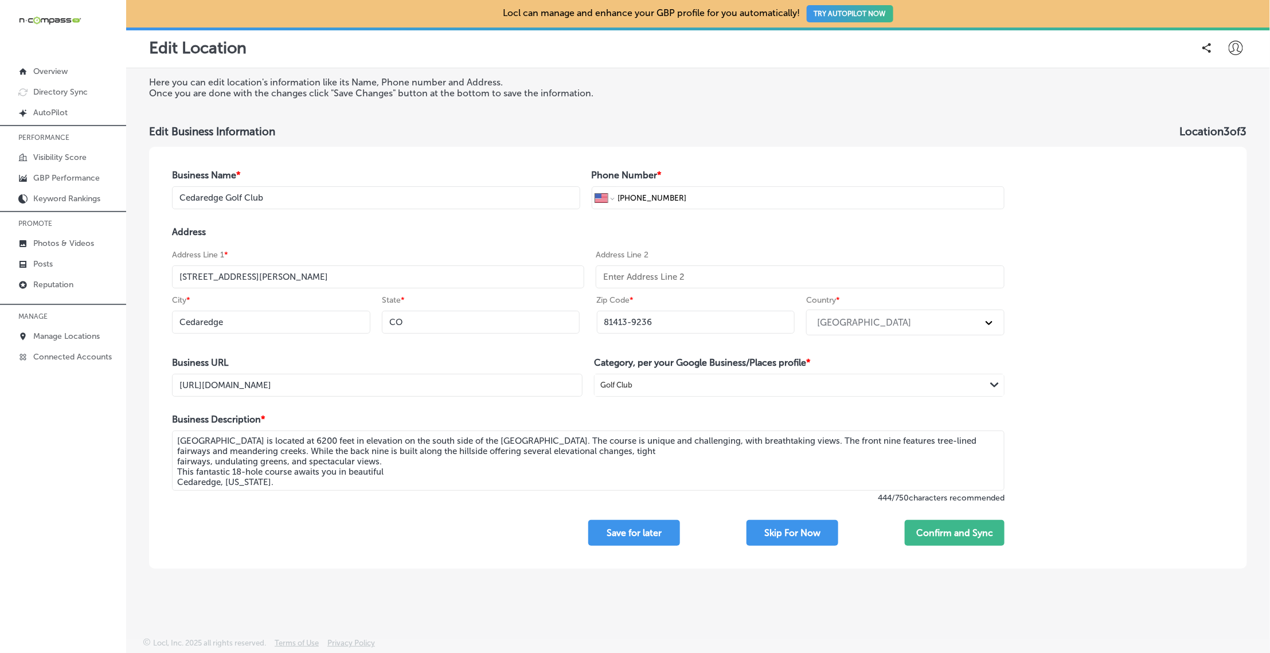
click at [174, 461] on textarea "Cedaredge Golf Course is located at 6200 feet in elevation on the south side of…" at bounding box center [588, 461] width 832 height 60
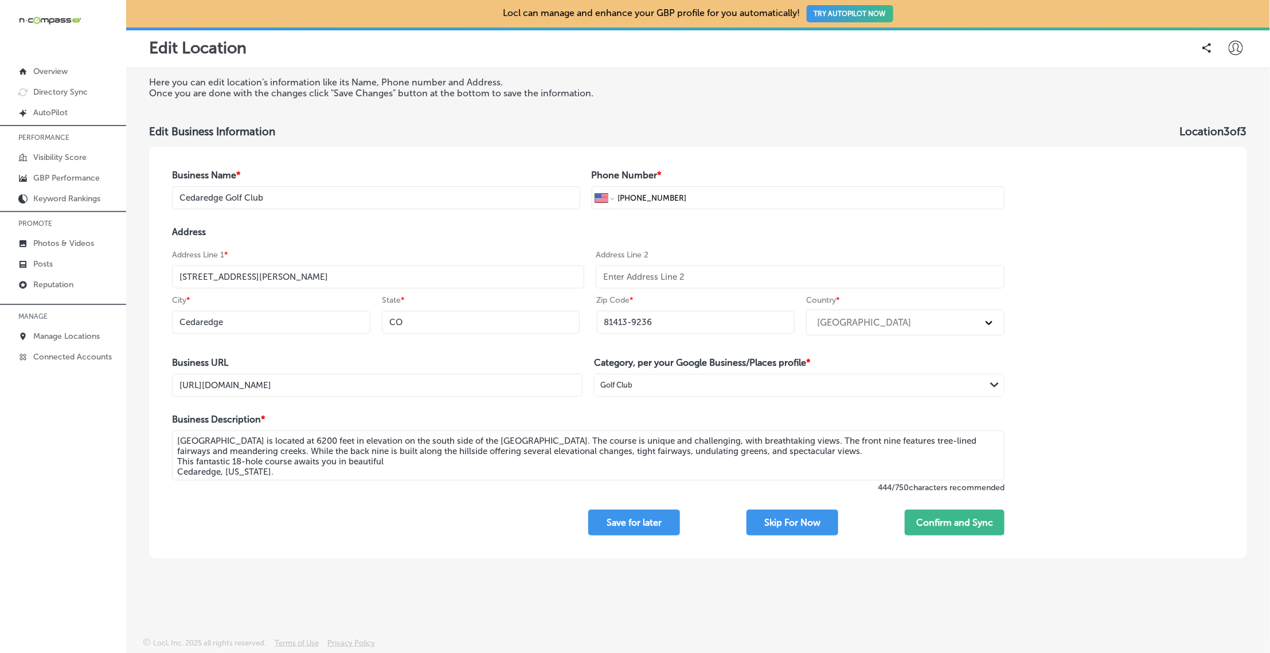
click at [174, 460] on textarea "Cedaredge Golf Course is located at 6200 feet in elevation on the south side of…" at bounding box center [588, 456] width 832 height 50
click at [177, 468] on textarea "Cedaredge Golf Course is located at 6200 feet in elevation on the south side of…" at bounding box center [588, 456] width 832 height 50
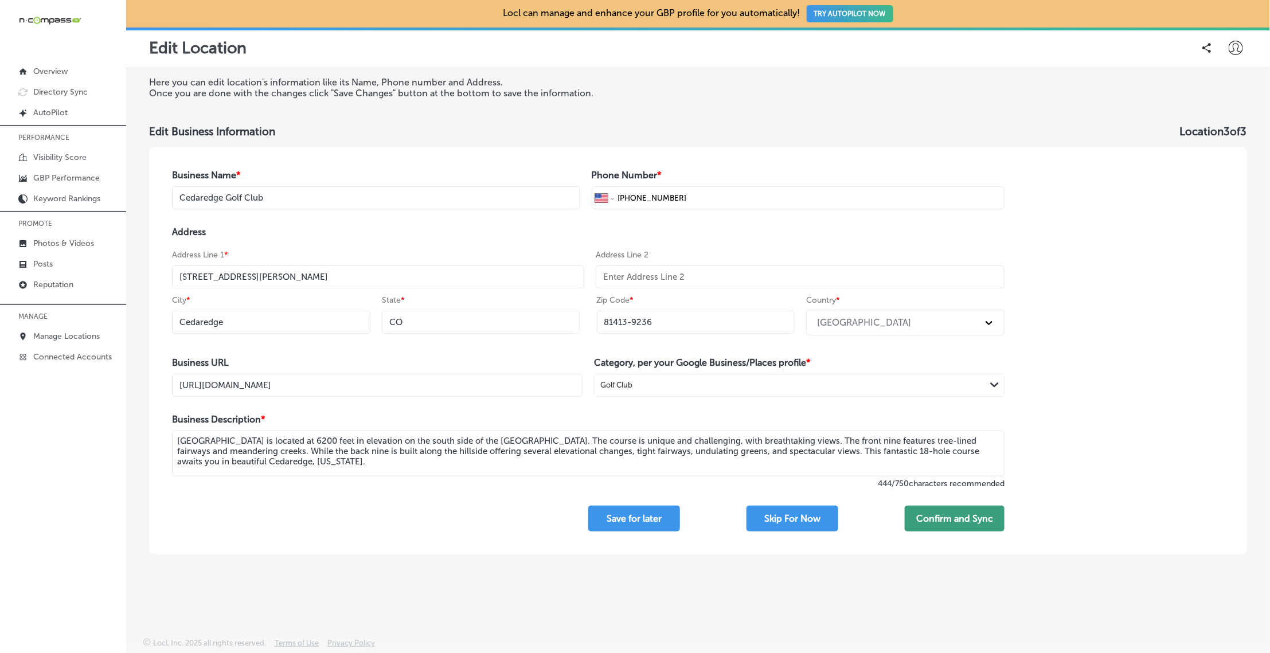
type textarea "Cedaredge Golf Course is located at 6200 feet in elevation on the south side of…"
click at [940, 520] on button "Confirm and Sync" at bounding box center [955, 519] width 100 height 26
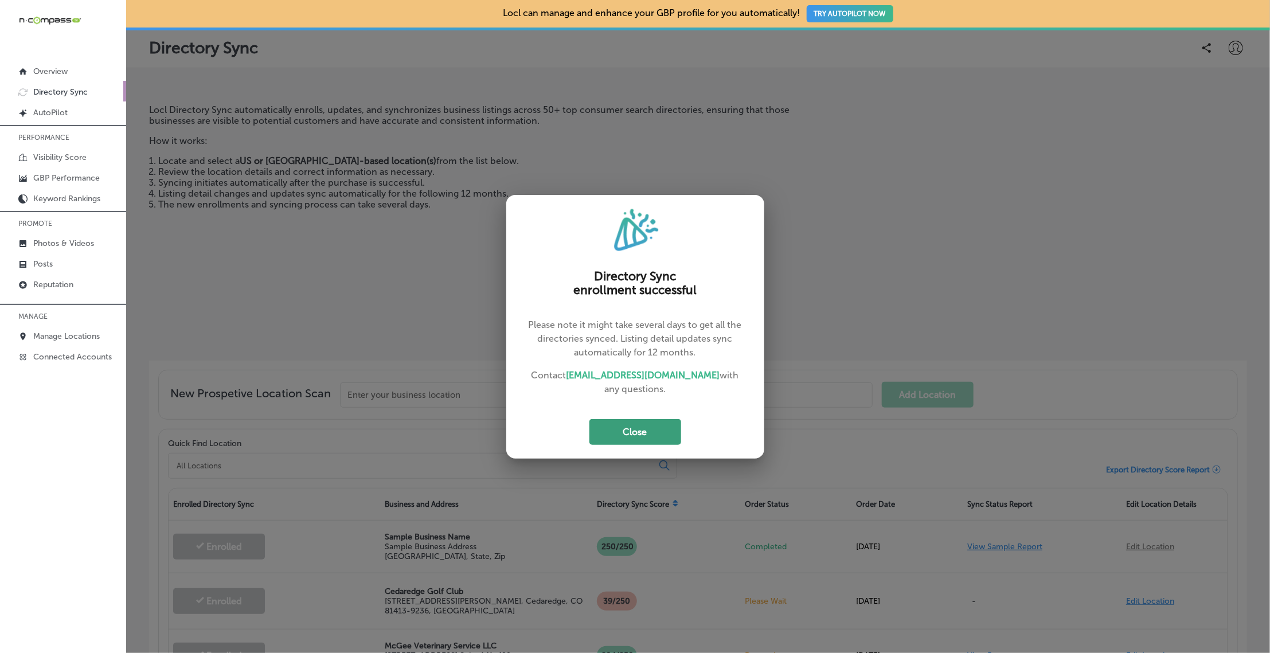
click at [639, 429] on button "Close" at bounding box center [635, 432] width 92 height 26
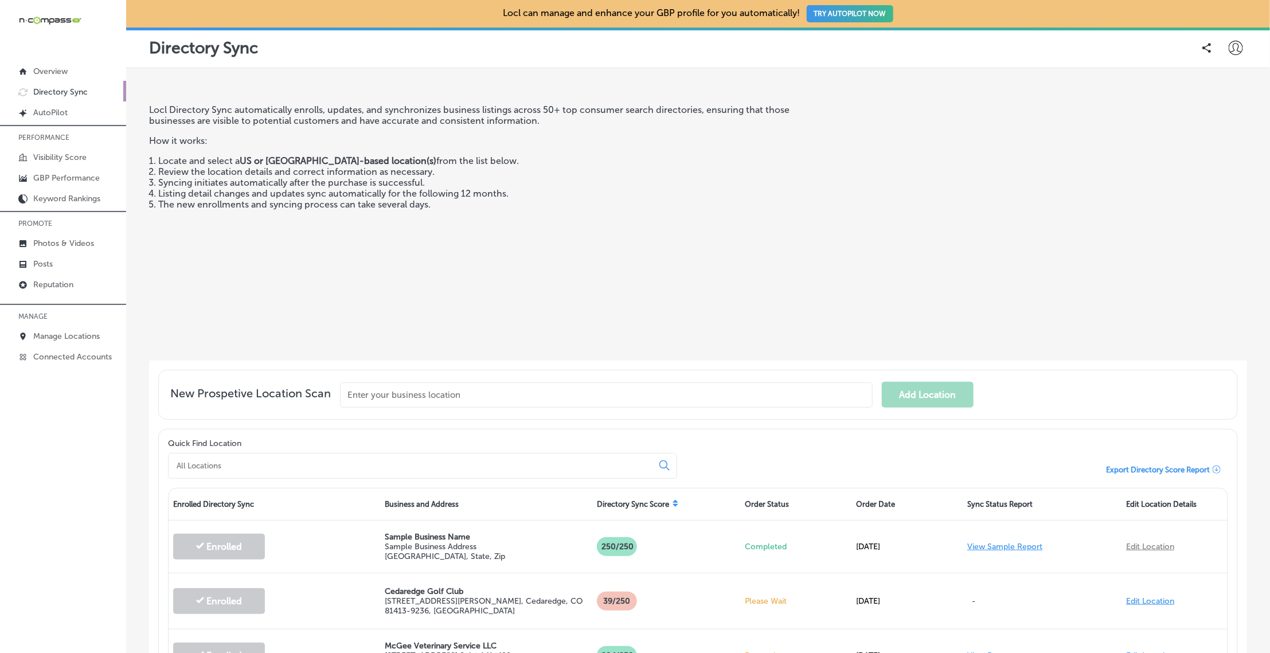
scroll to position [601, 0]
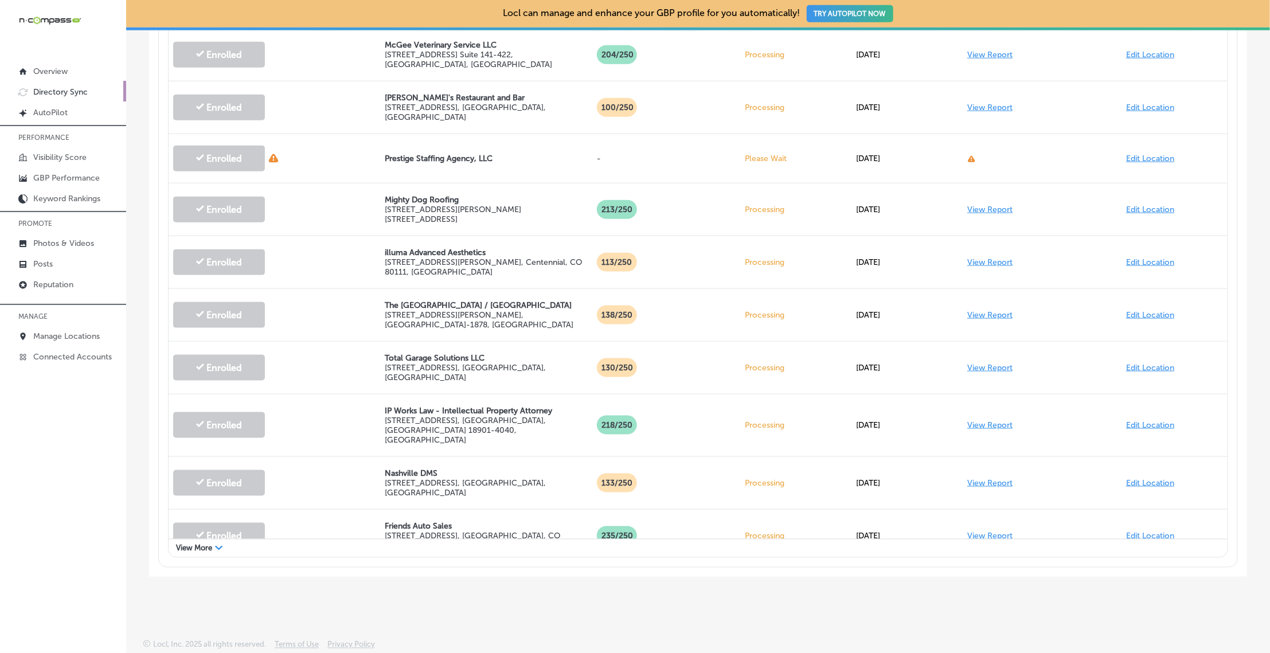
click at [187, 553] on div "View More Path Created with Sketch." at bounding box center [698, 548] width 1059 height 18
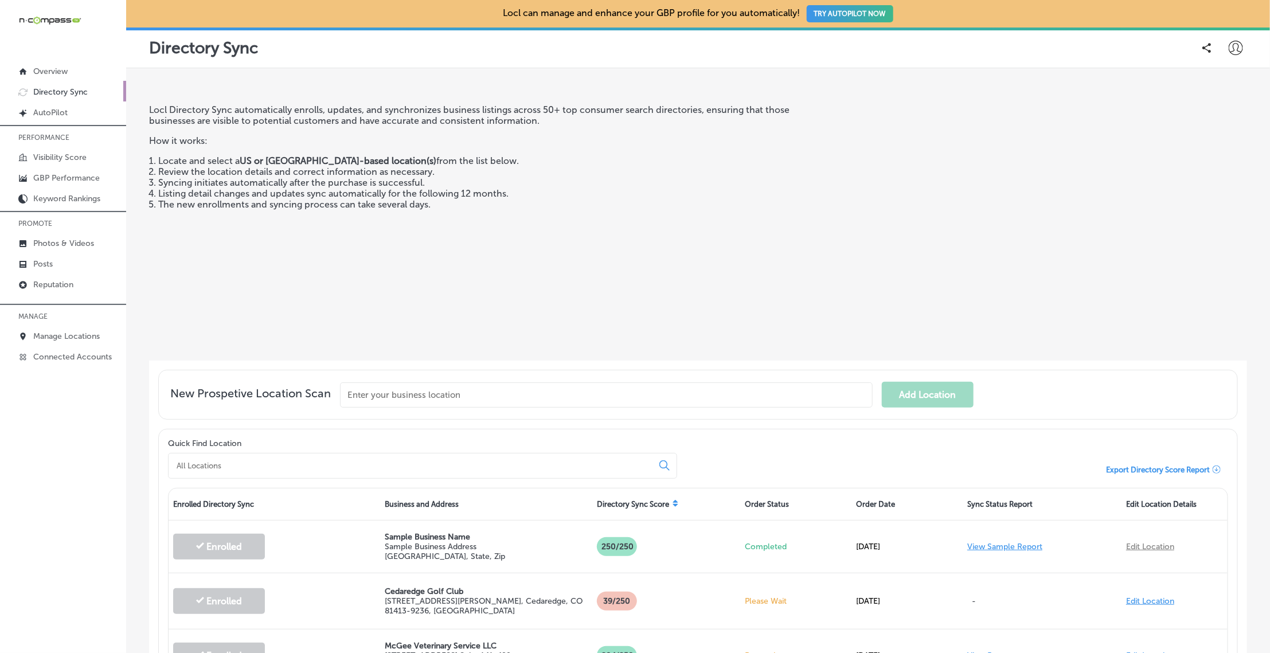
click at [1086, 52] on icon at bounding box center [1236, 48] width 14 height 14
click at [1086, 97] on li "My Account" at bounding box center [1214, 89] width 79 height 26
select select "US"
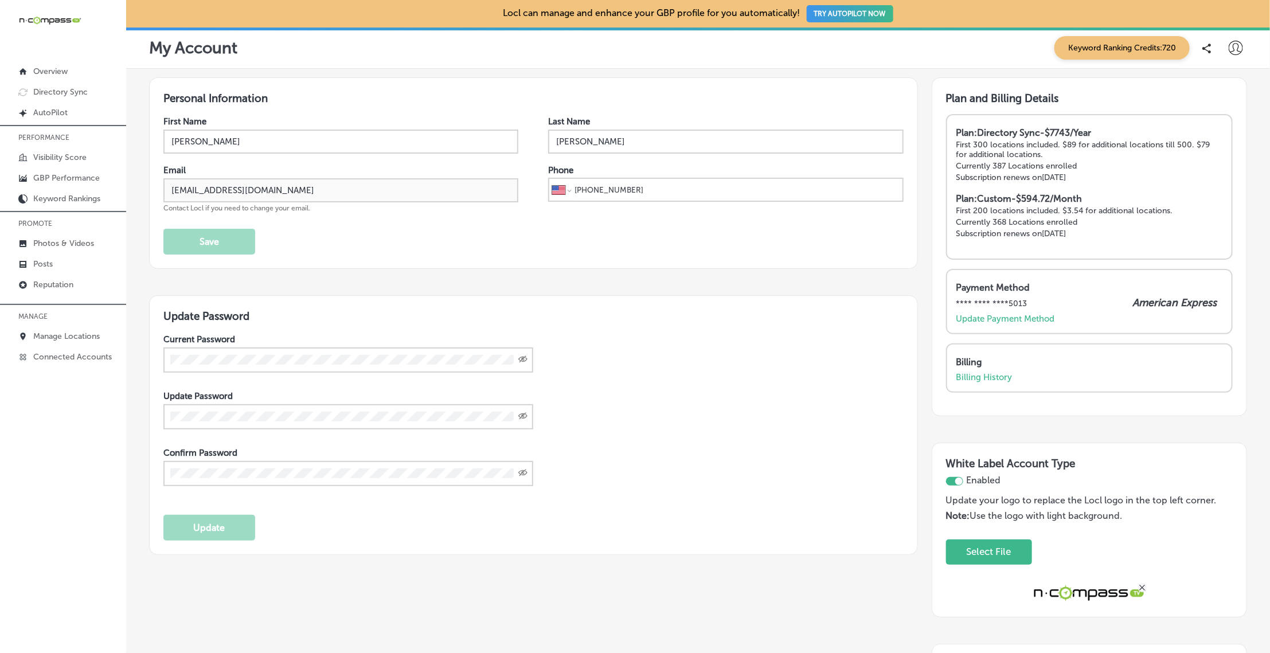
click at [1086, 48] on icon at bounding box center [1236, 48] width 14 height 14
click at [1086, 120] on icon at bounding box center [1192, 121] width 2 height 2
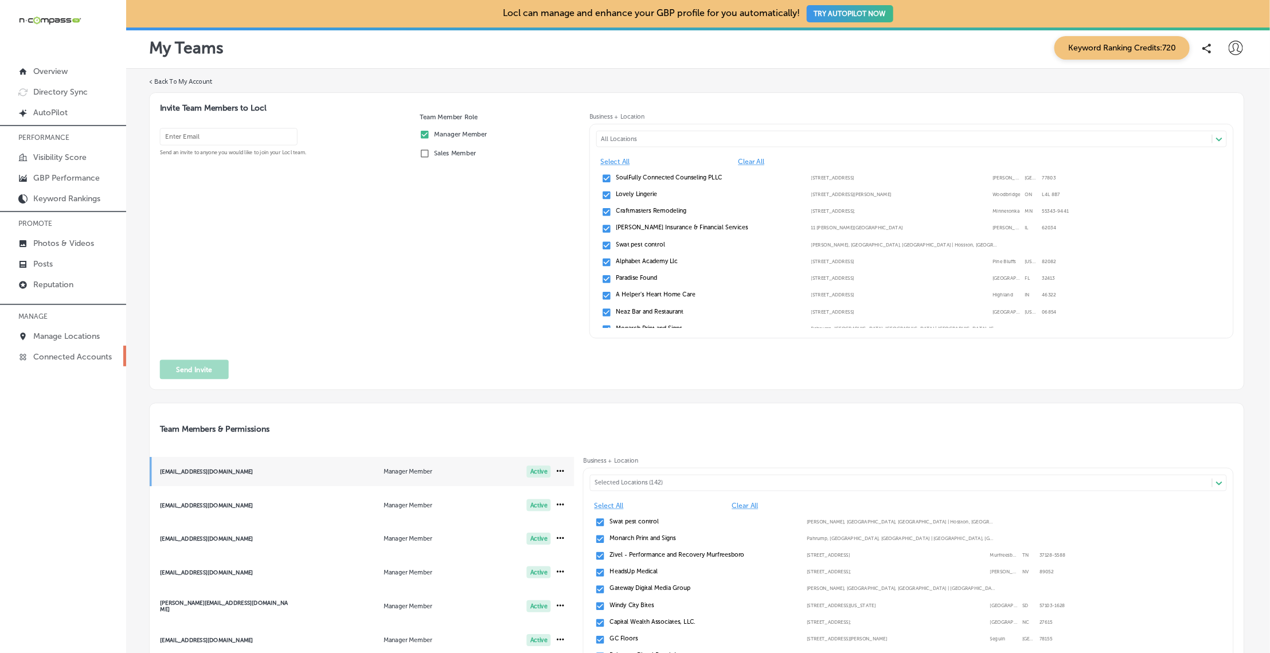
scroll to position [158, 0]
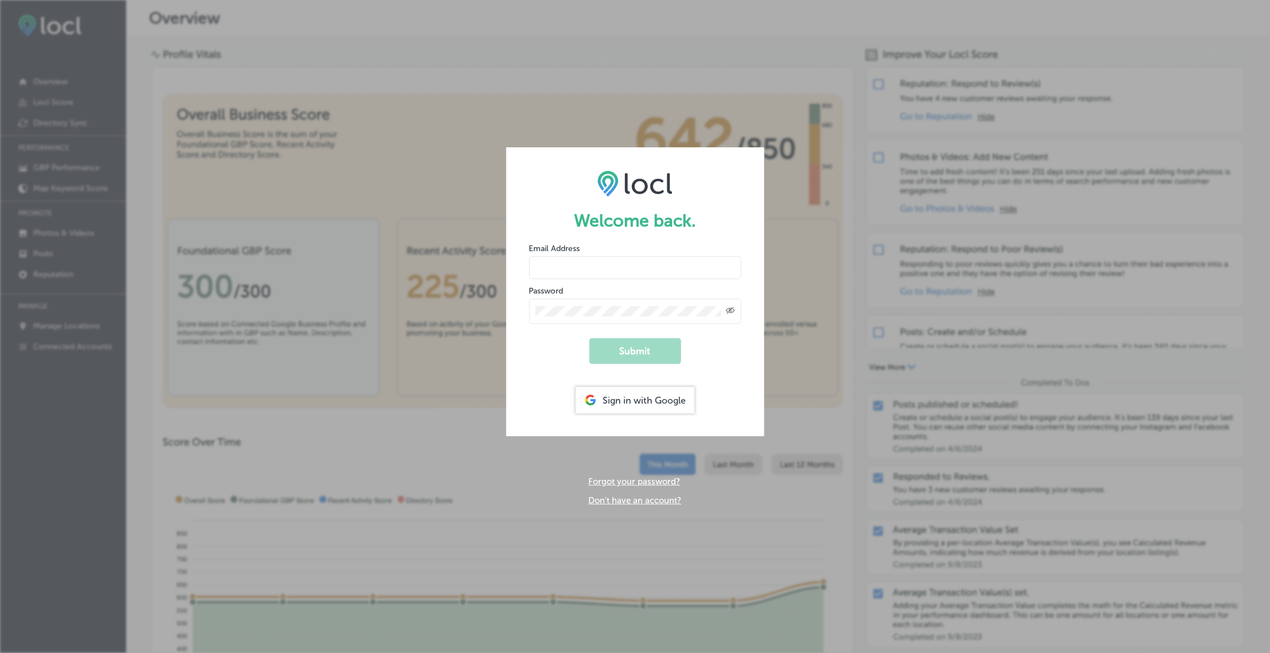
type input "[EMAIL_ADDRESS][DOMAIN_NAME]"
click at [646, 349] on button "Submit" at bounding box center [635, 351] width 92 height 26
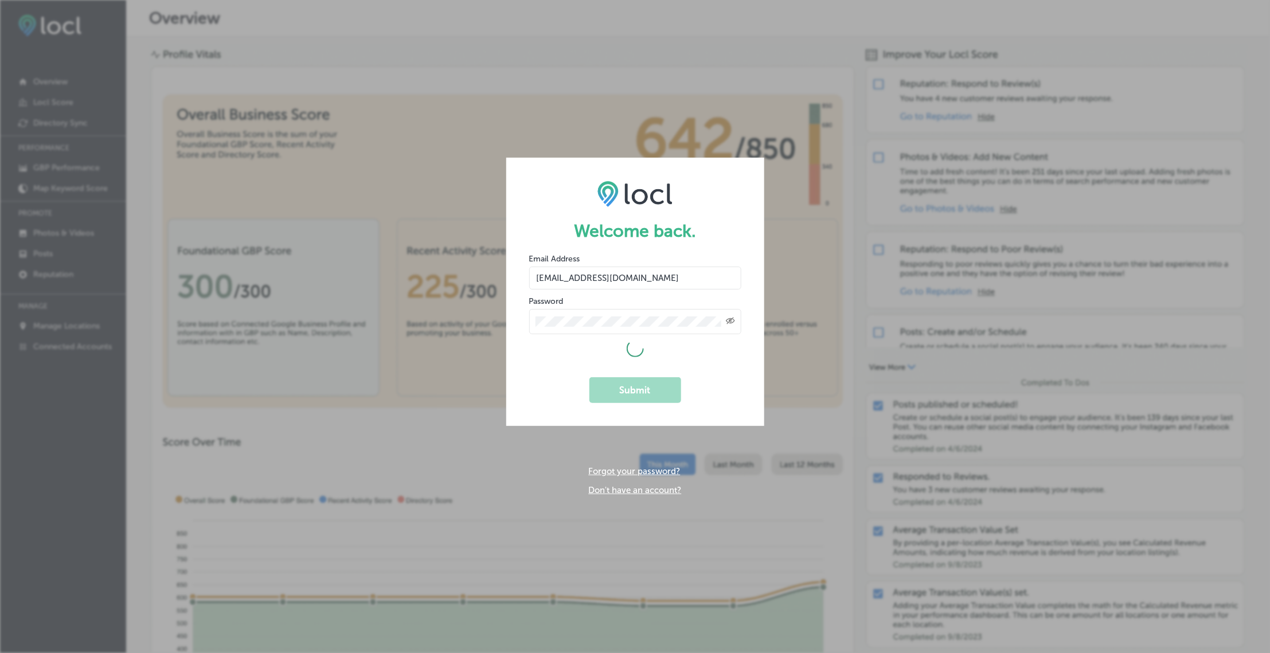
click at [626, 261] on div "Email Address [EMAIL_ADDRESS][DOMAIN_NAME]" at bounding box center [635, 271] width 212 height 37
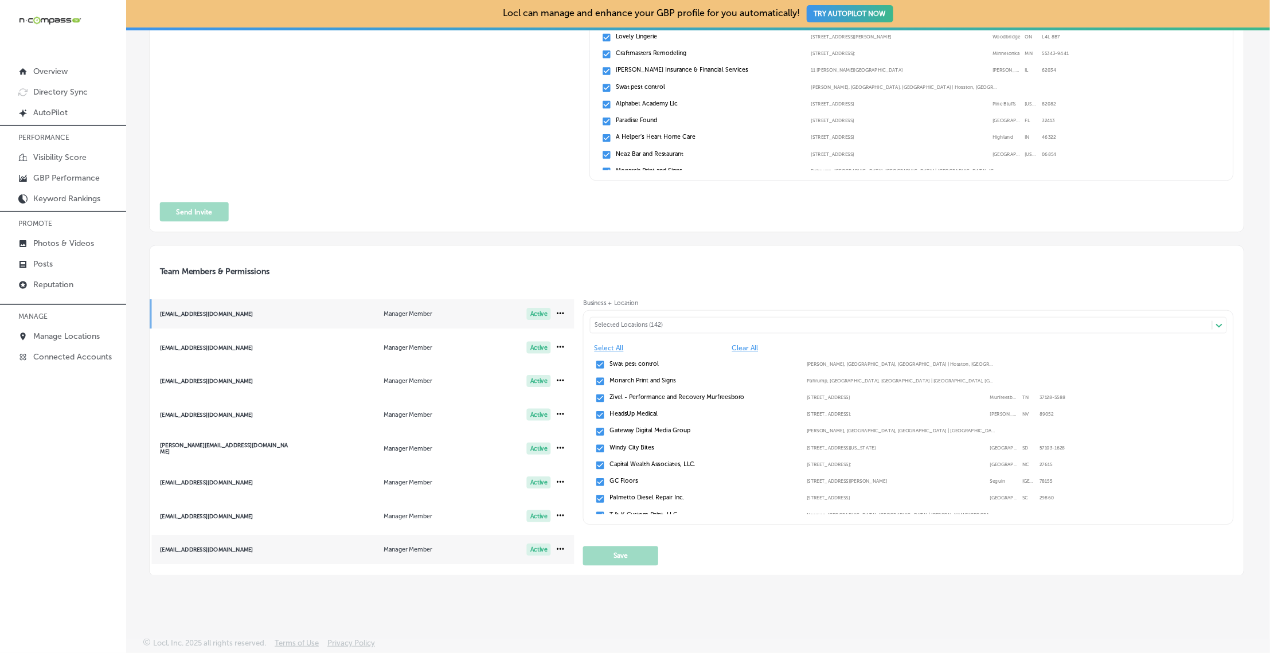
scroll to position [3, 0]
click at [204, 355] on span "[EMAIL_ADDRESS][DOMAIN_NAME] Manager Member Active" at bounding box center [362, 344] width 425 height 29
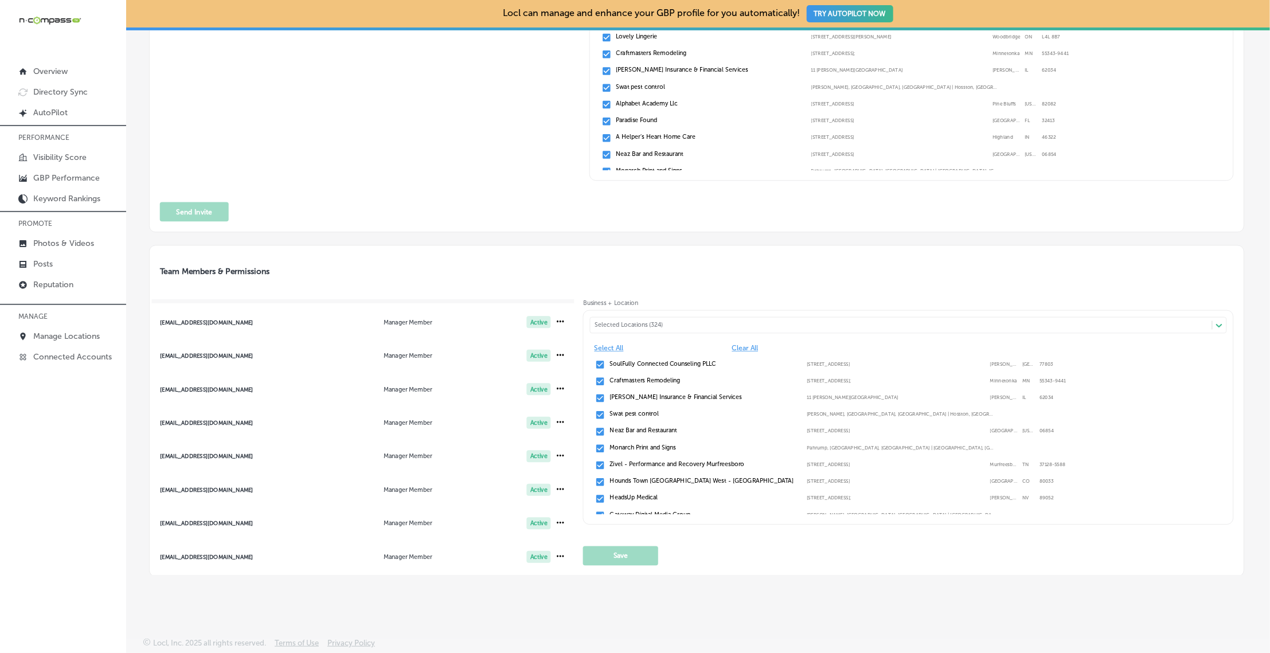
scroll to position [299, 0]
click at [237, 363] on span "[EMAIL_ADDRESS][DOMAIN_NAME] Manager Member Active" at bounding box center [362, 358] width 425 height 29
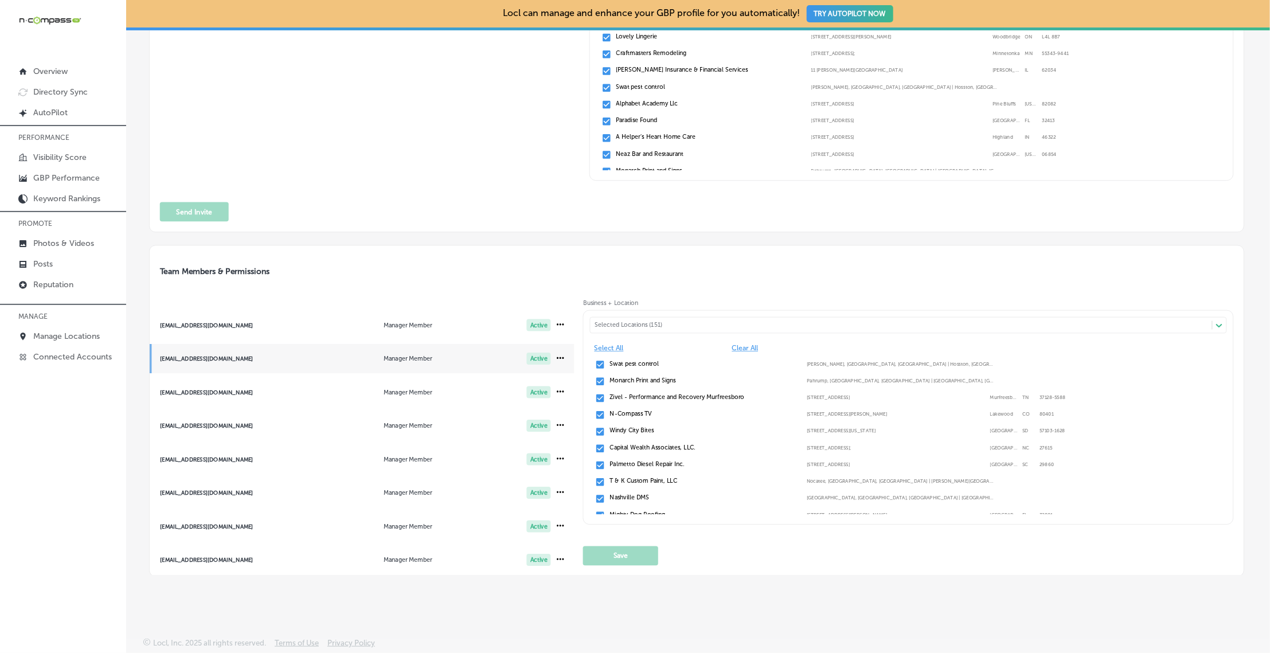
click at [687, 323] on div "Selected Locations (151)" at bounding box center [904, 325] width 621 height 7
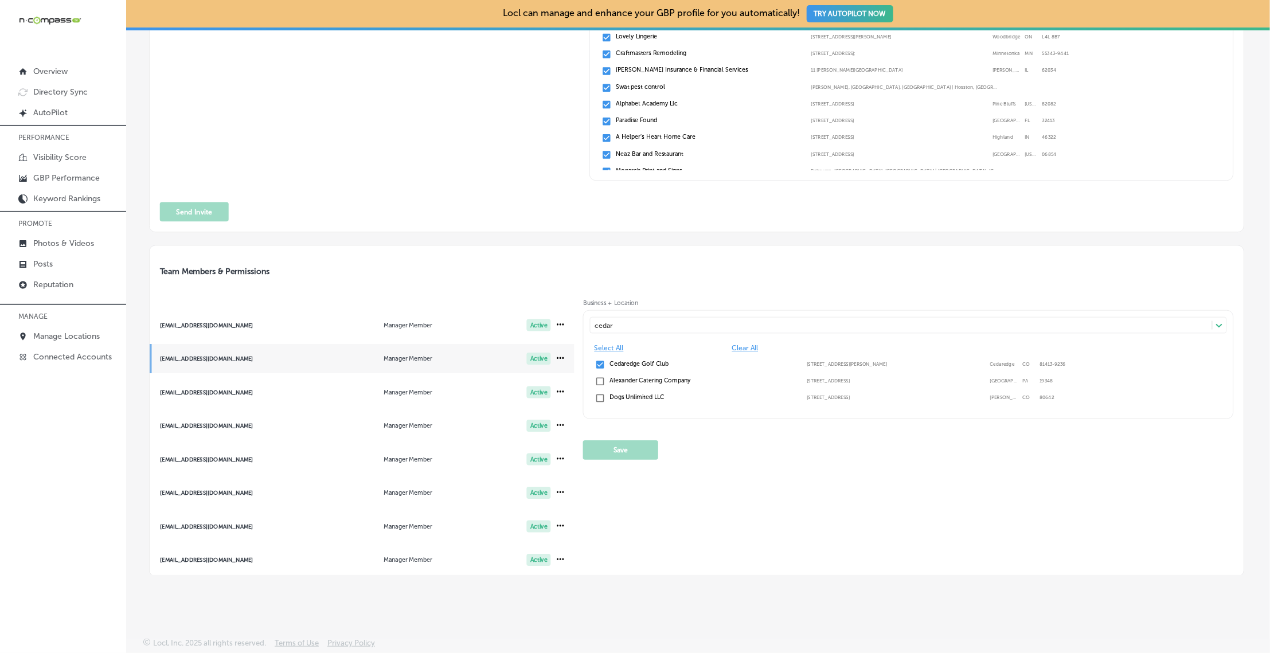
click at [633, 354] on div "Select All Clear All" at bounding box center [908, 348] width 636 height 17
click at [631, 360] on label "Cedaredge Golf Club" at bounding box center [704, 363] width 189 height 7
click at [630, 361] on label "Cedaredge Golf Club" at bounding box center [704, 363] width 189 height 7
type input "cedar"
click at [616, 449] on button "Save" at bounding box center [620, 449] width 75 height 19
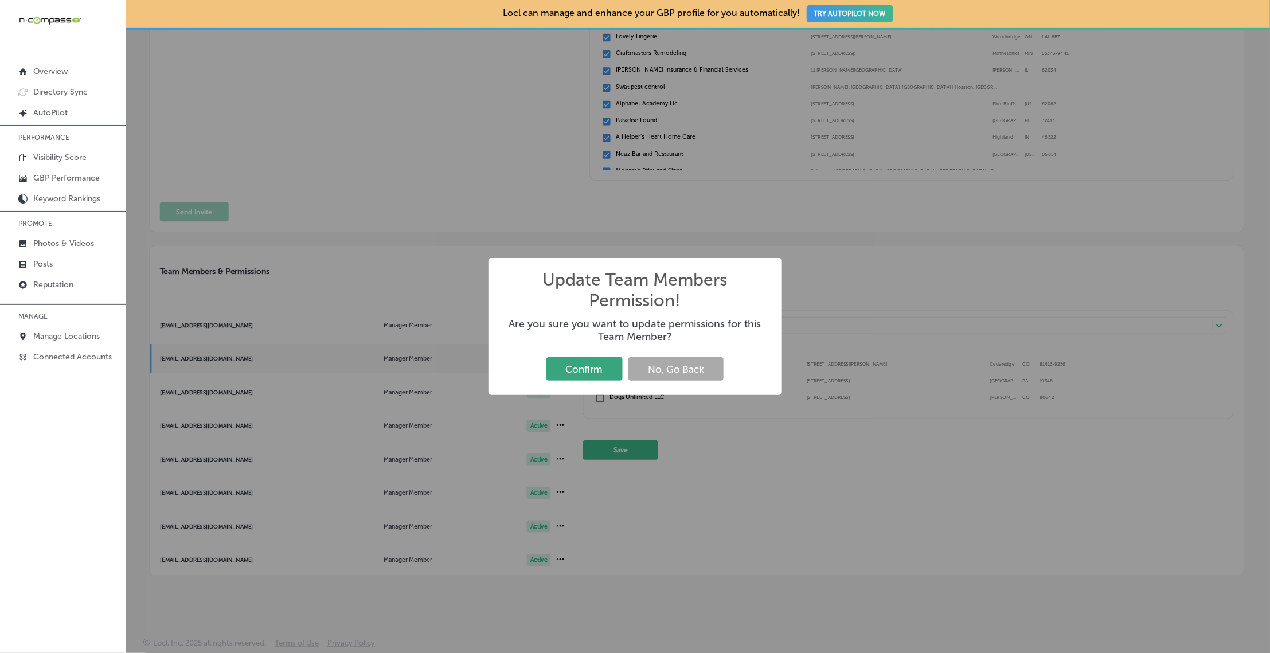
click at [582, 370] on button "Confirm" at bounding box center [584, 369] width 76 height 24
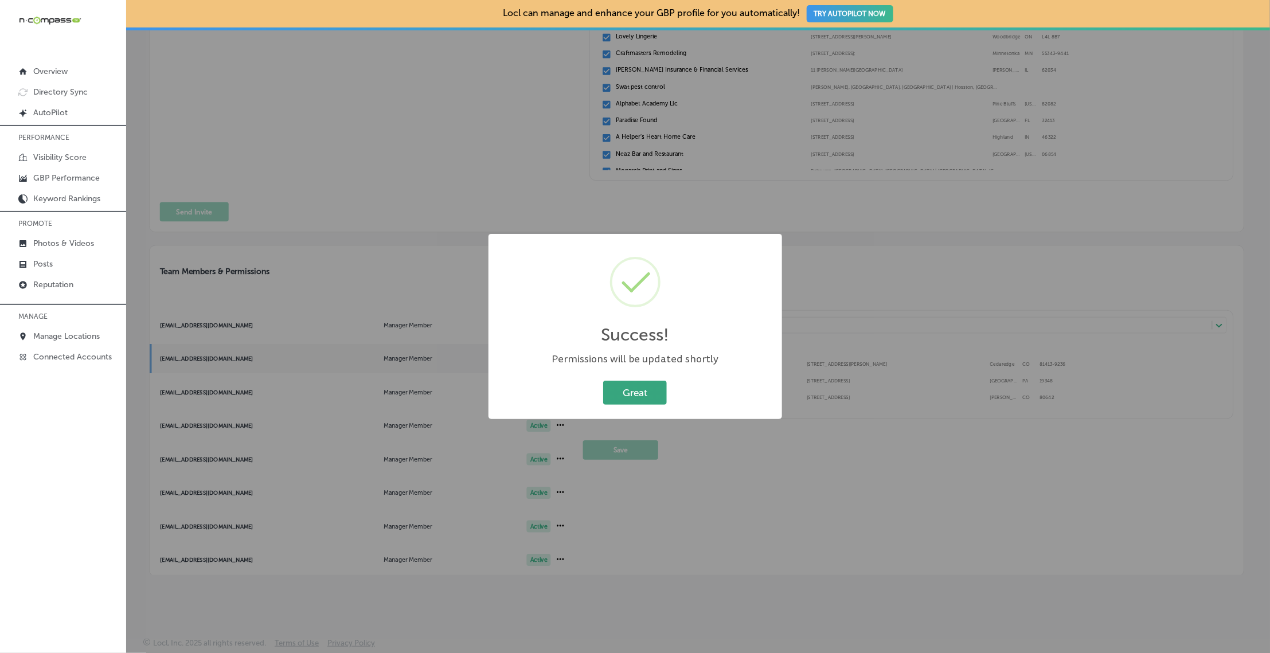
click at [632, 391] on button "Great" at bounding box center [635, 393] width 64 height 24
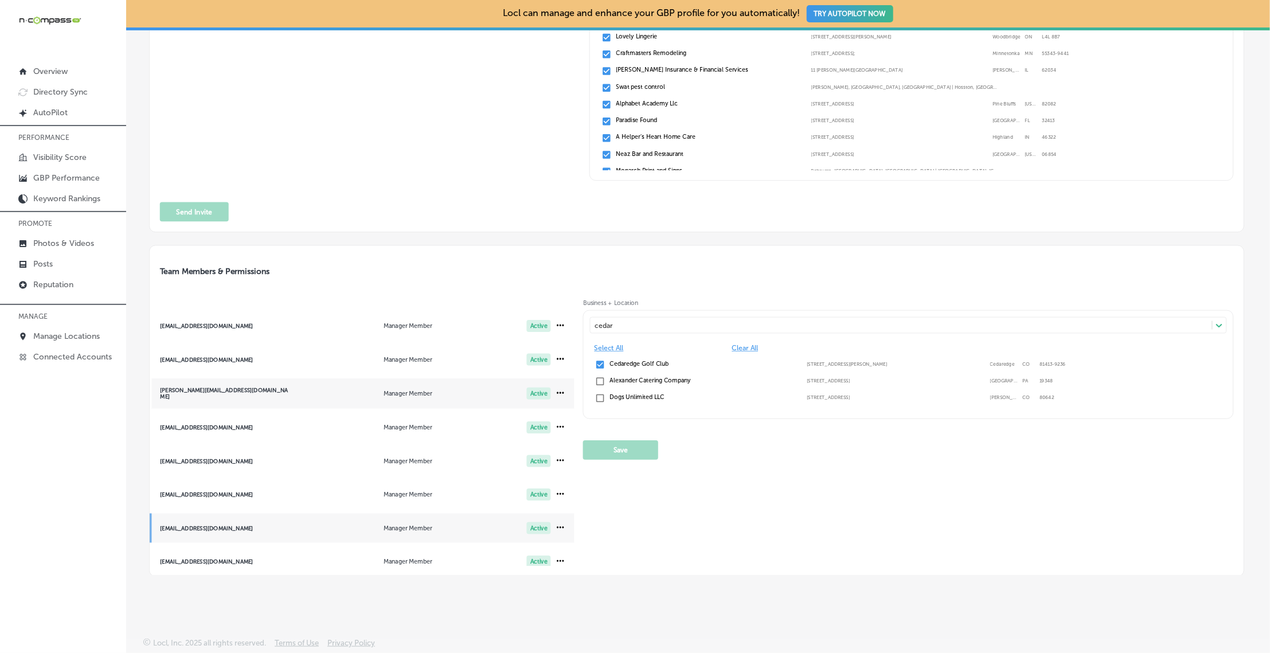
scroll to position [56, 0]
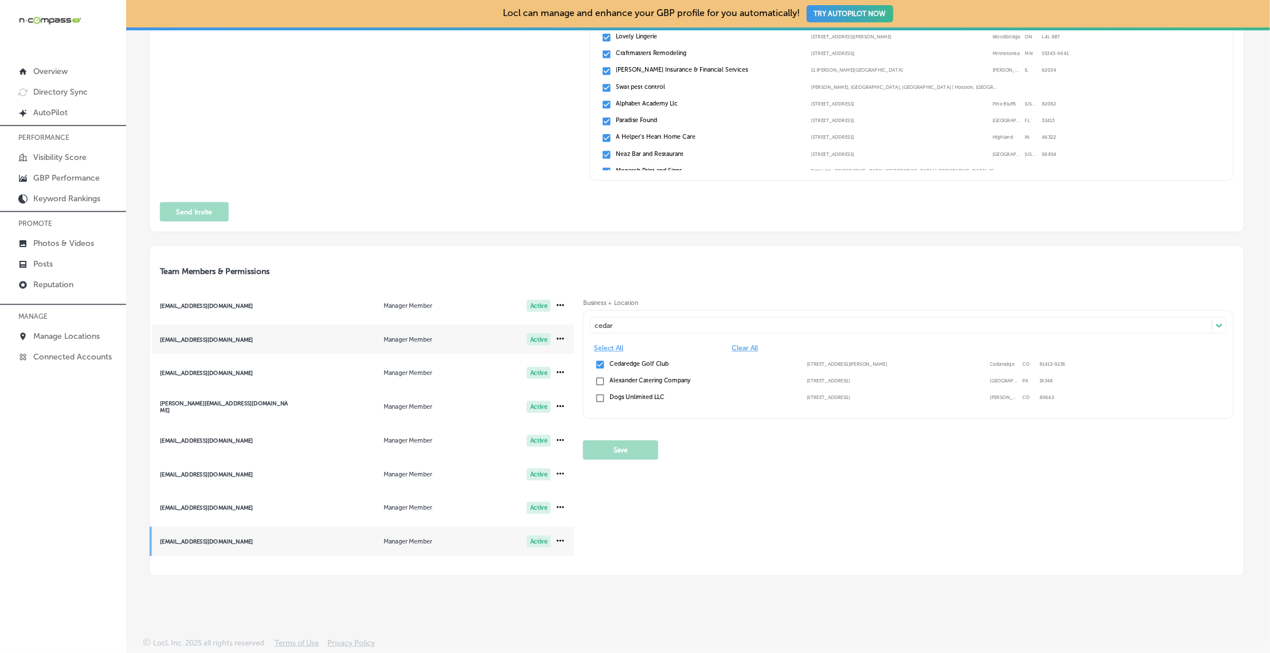
click at [214, 345] on span "[EMAIL_ADDRESS][DOMAIN_NAME] Manager Member Active" at bounding box center [362, 339] width 425 height 29
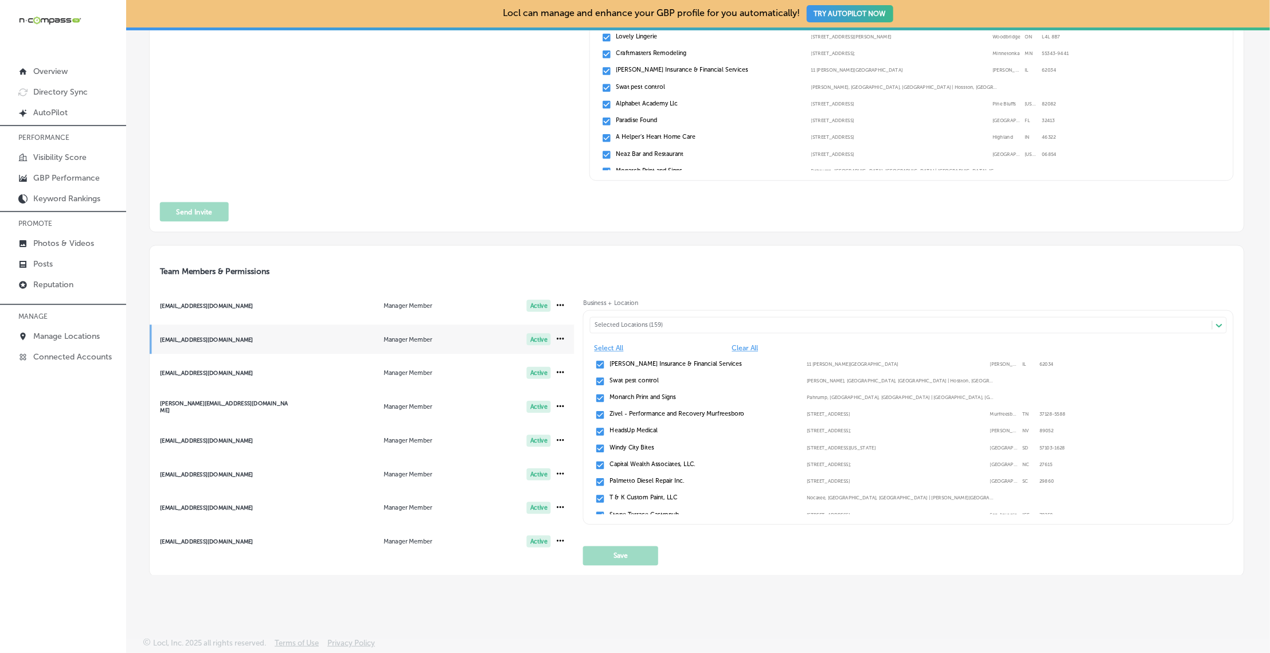
click at [673, 323] on div "Selected Locations (159)" at bounding box center [904, 325] width 621 height 7
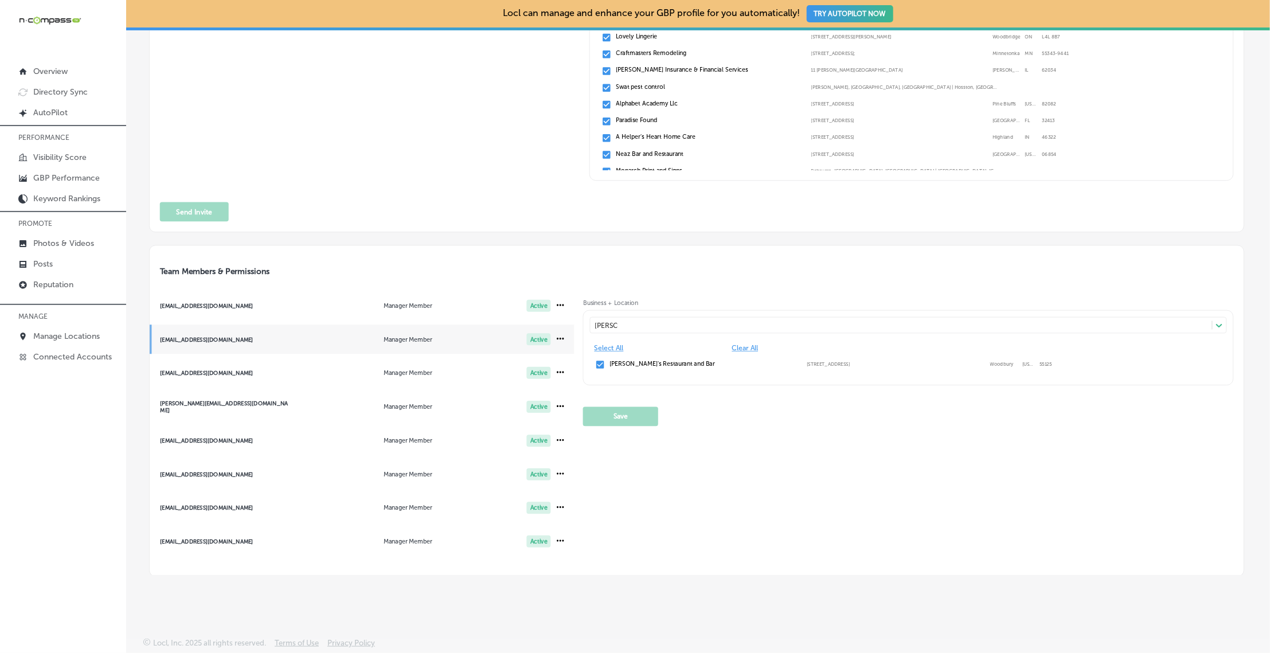
click at [681, 363] on label "[PERSON_NAME]'s Restaurant and Bar" at bounding box center [704, 363] width 189 height 7
type input "[PERSON_NAME]"
click at [633, 416] on button "Save" at bounding box center [620, 416] width 75 height 19
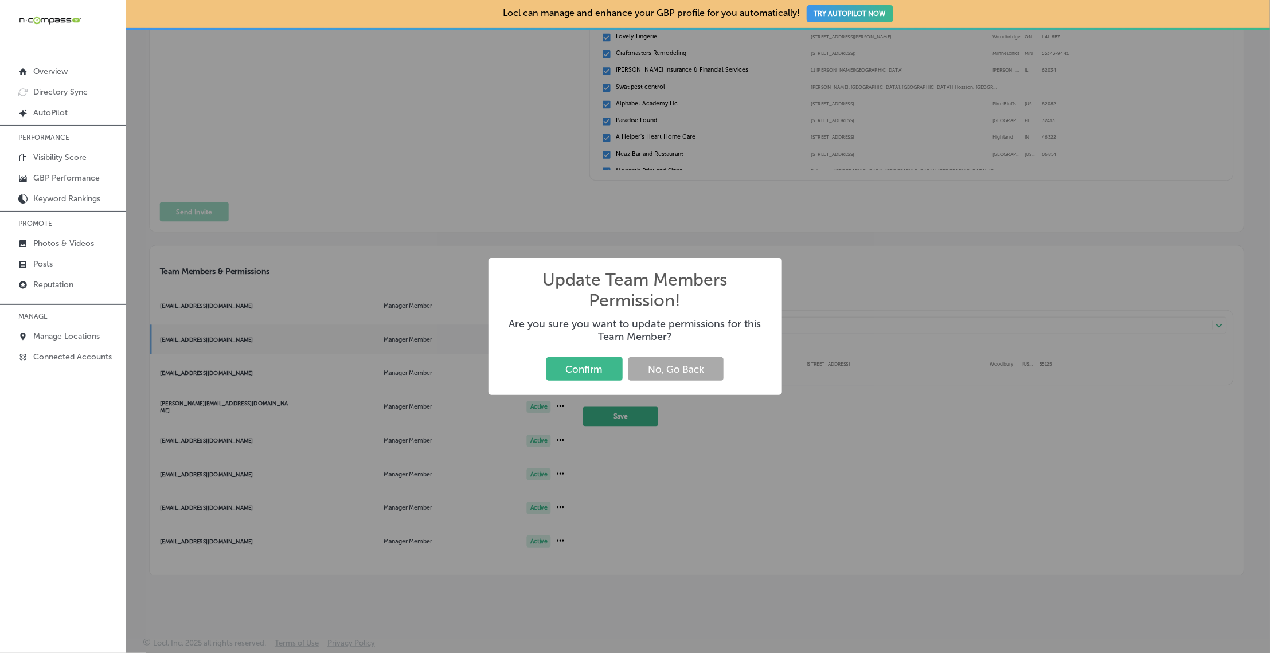
click at [590, 367] on button "Confirm" at bounding box center [584, 369] width 76 height 24
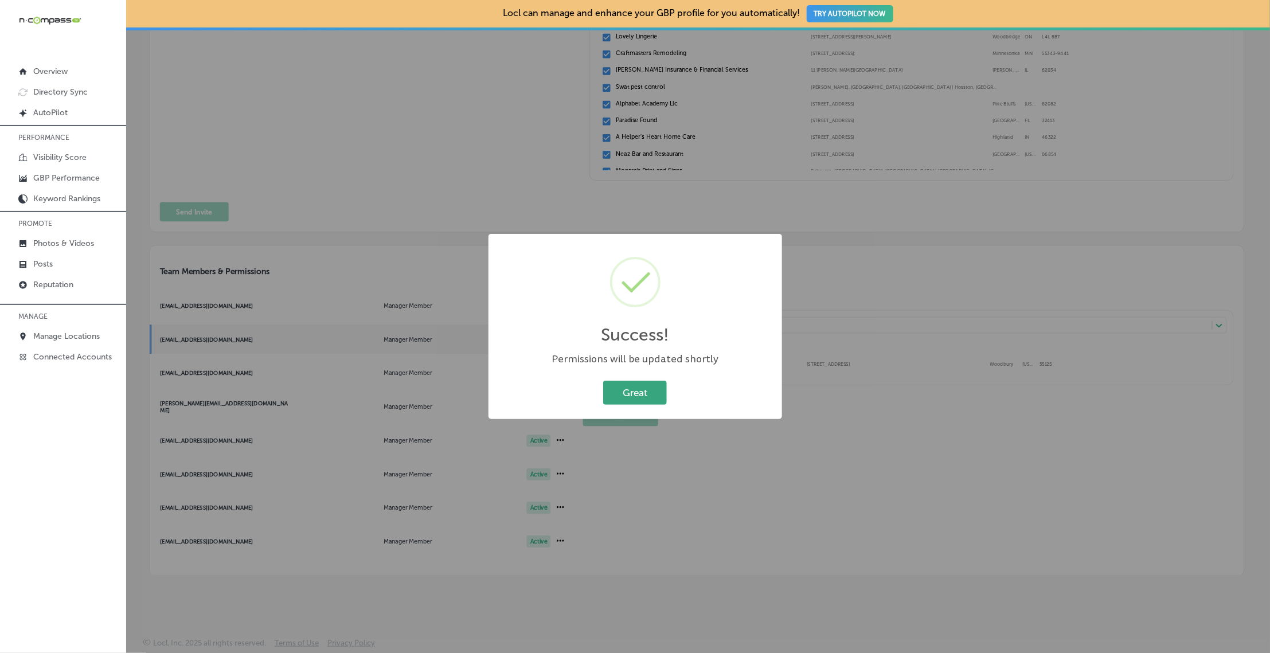
click at [643, 388] on button "Great" at bounding box center [635, 393] width 64 height 24
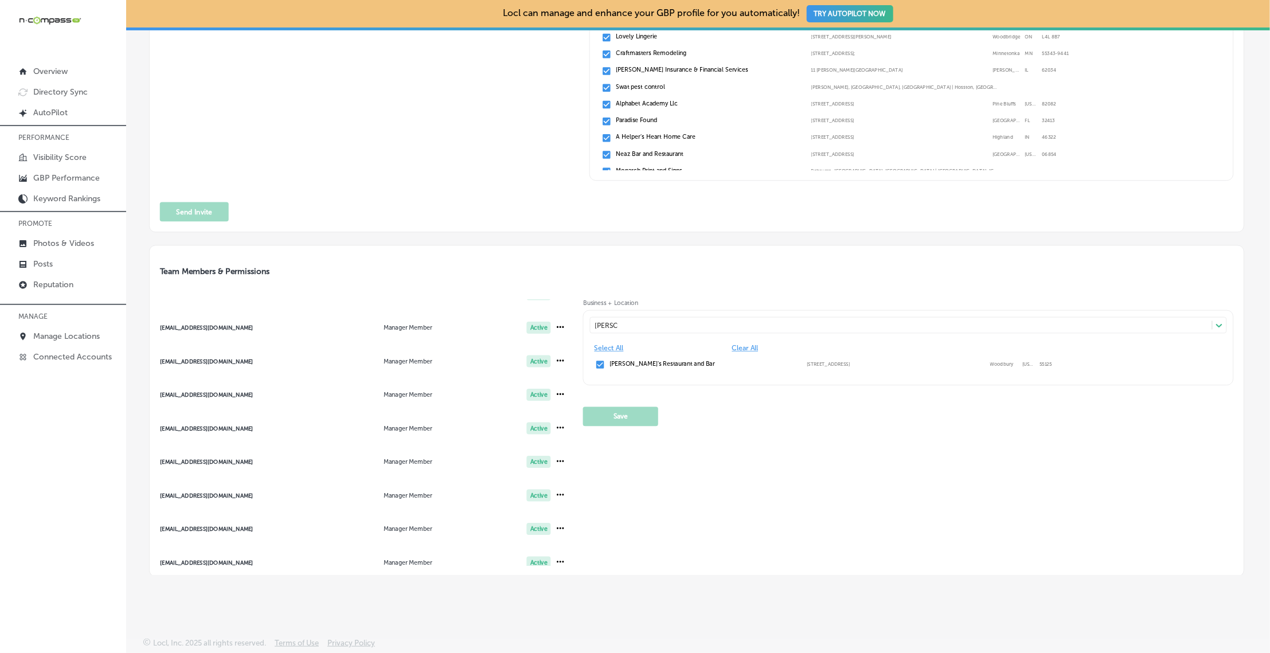
scroll to position [476, 0]
click at [213, 425] on div "[EMAIL_ADDRESS][DOMAIN_NAME]" at bounding box center [225, 427] width 129 height 6
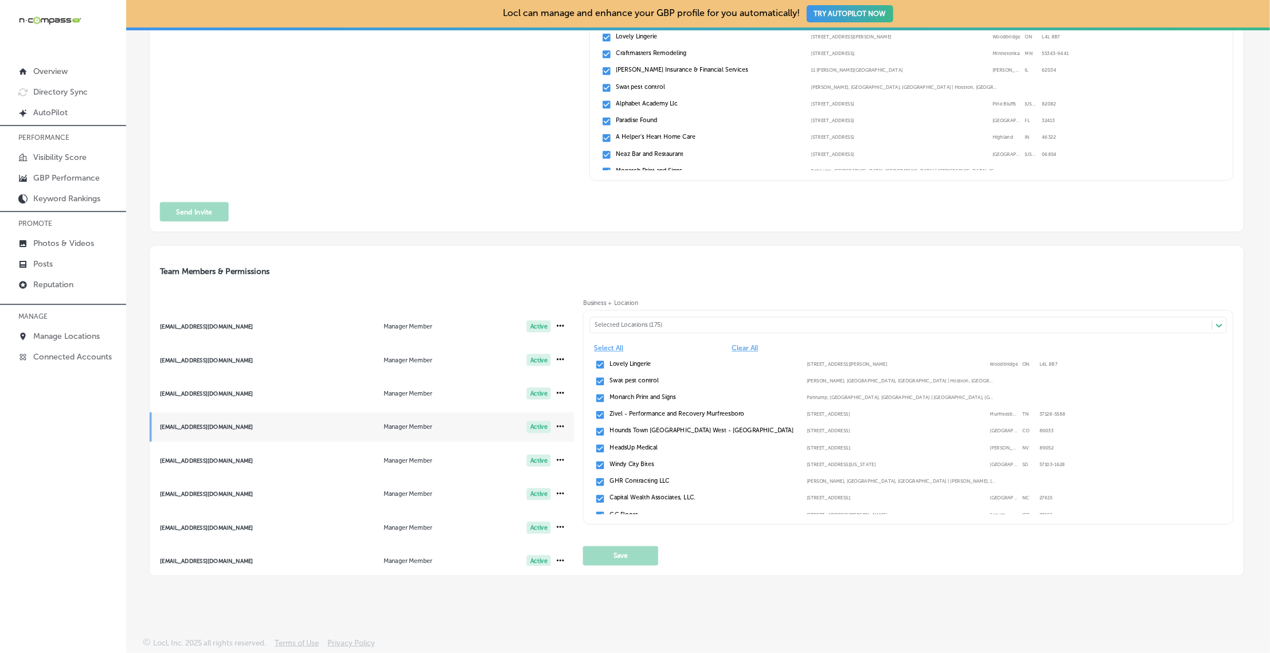
click at [645, 322] on div "Selected Locations (175)" at bounding box center [904, 325] width 621 height 7
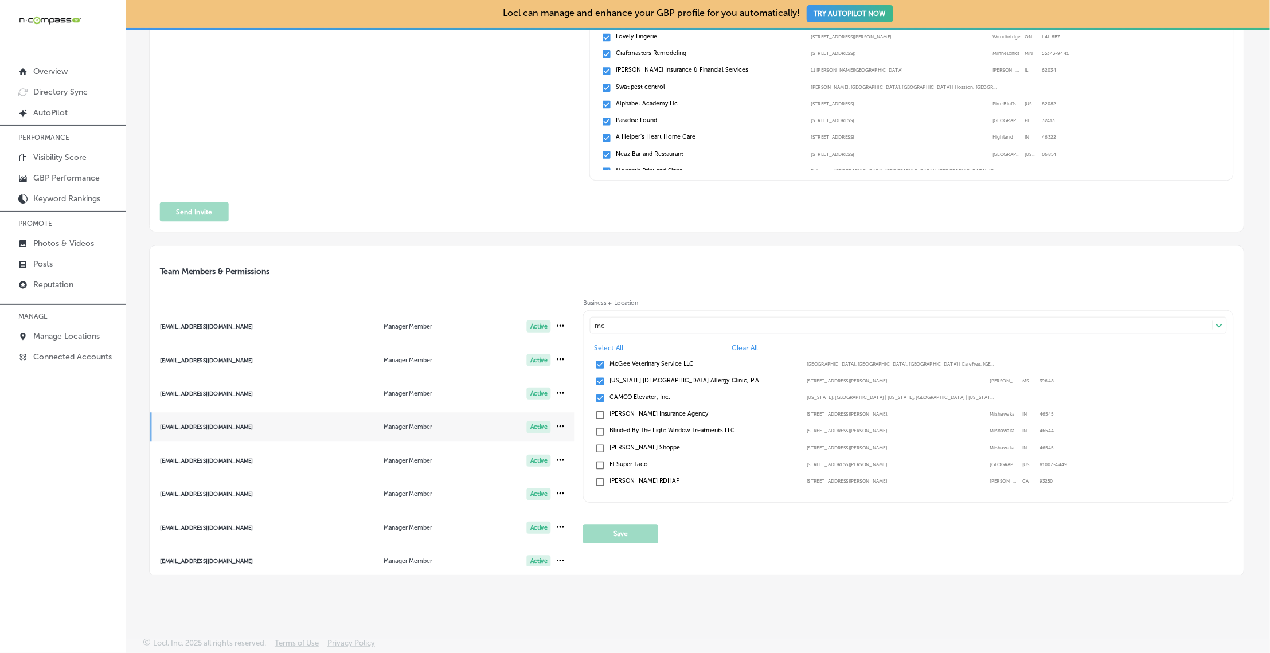
click at [611, 360] on label "McGee Veterinary Service LLC" at bounding box center [704, 363] width 189 height 7
type input "mc"
click at [633, 530] on button "Save" at bounding box center [620, 534] width 75 height 19
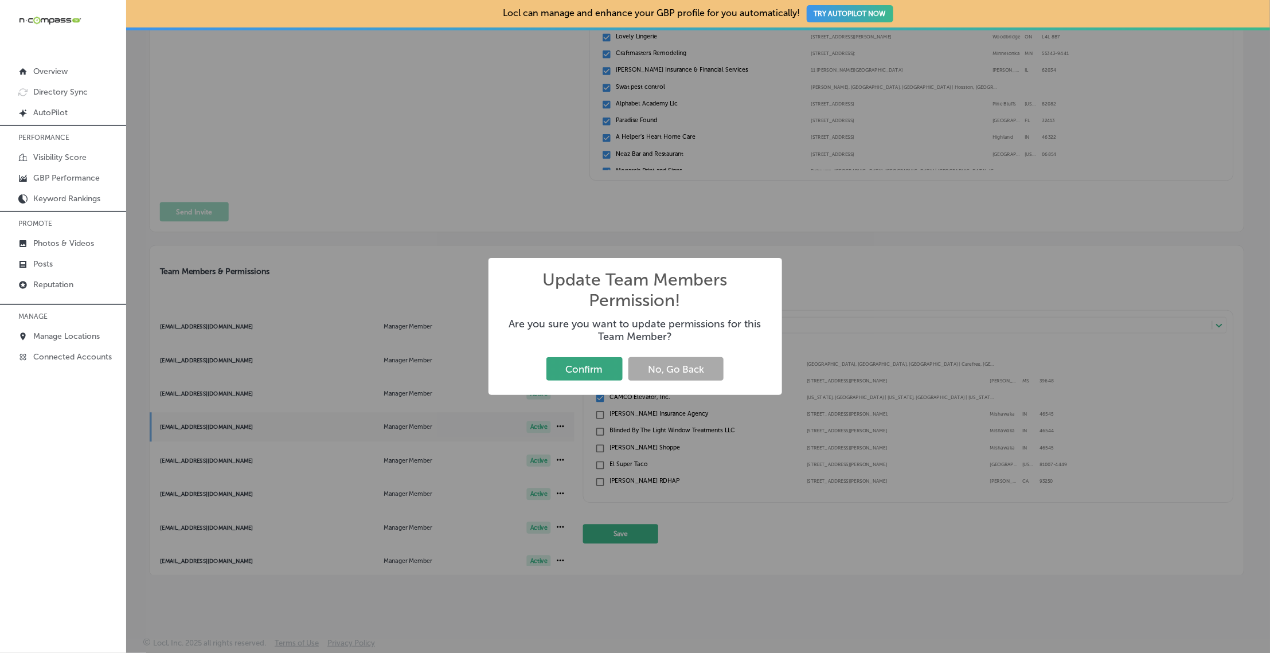
click at [590, 374] on button "Confirm" at bounding box center [584, 369] width 76 height 24
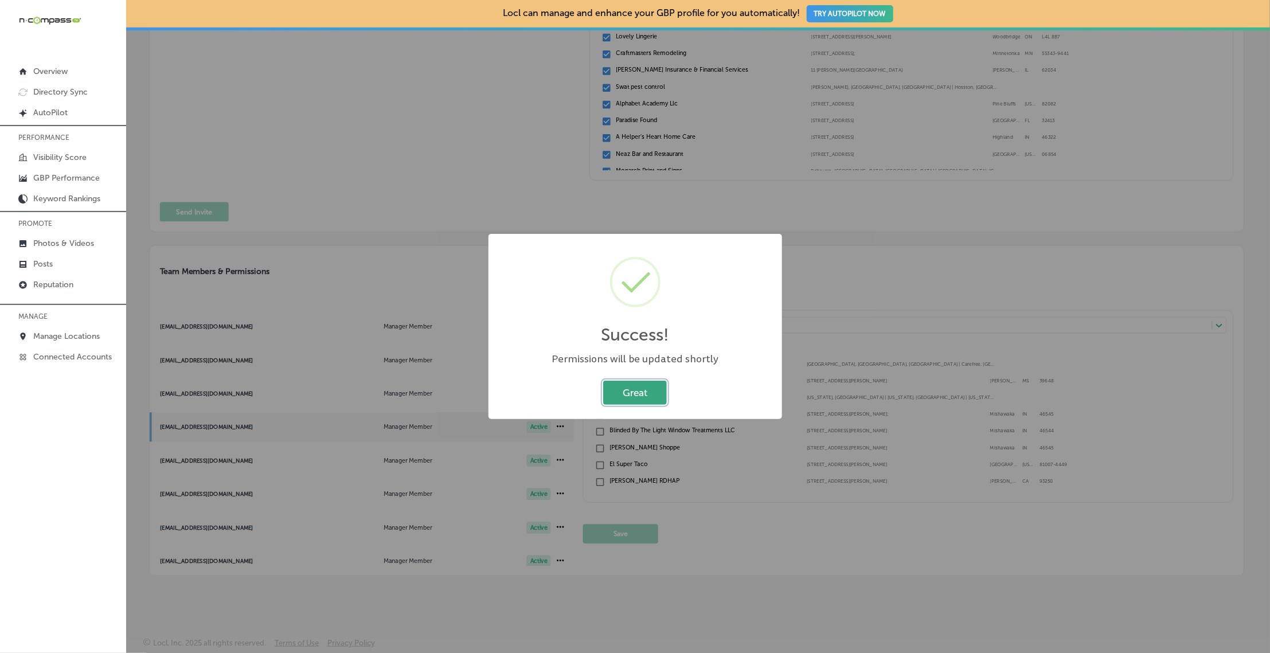
click at [637, 392] on button "Great" at bounding box center [635, 393] width 64 height 24
